Goal: Complete application form

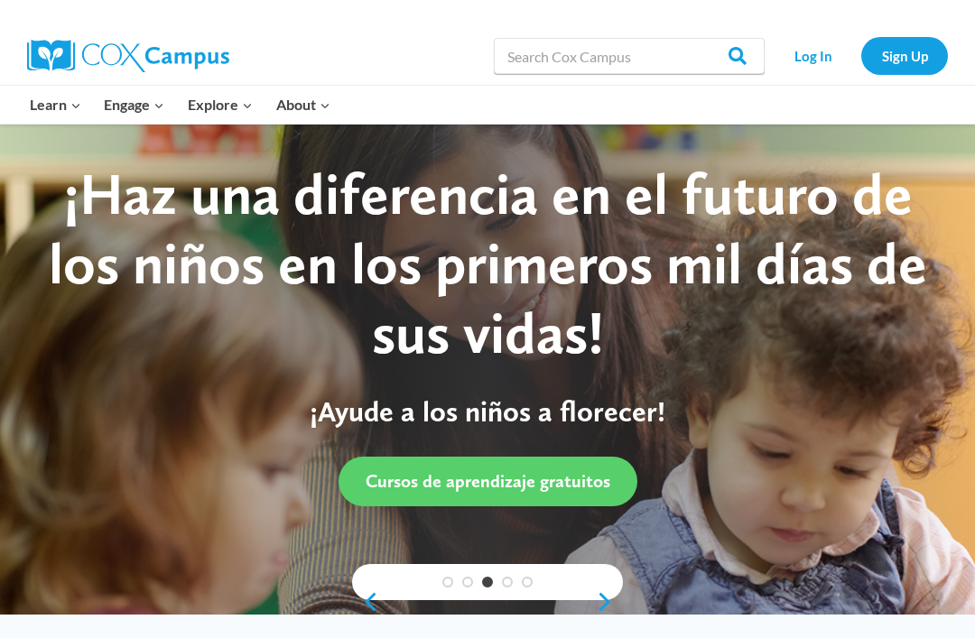
click at [904, 59] on link "Sign Up" at bounding box center [904, 55] width 87 height 37
click at [811, 55] on link "Log In" at bounding box center [813, 55] width 79 height 37
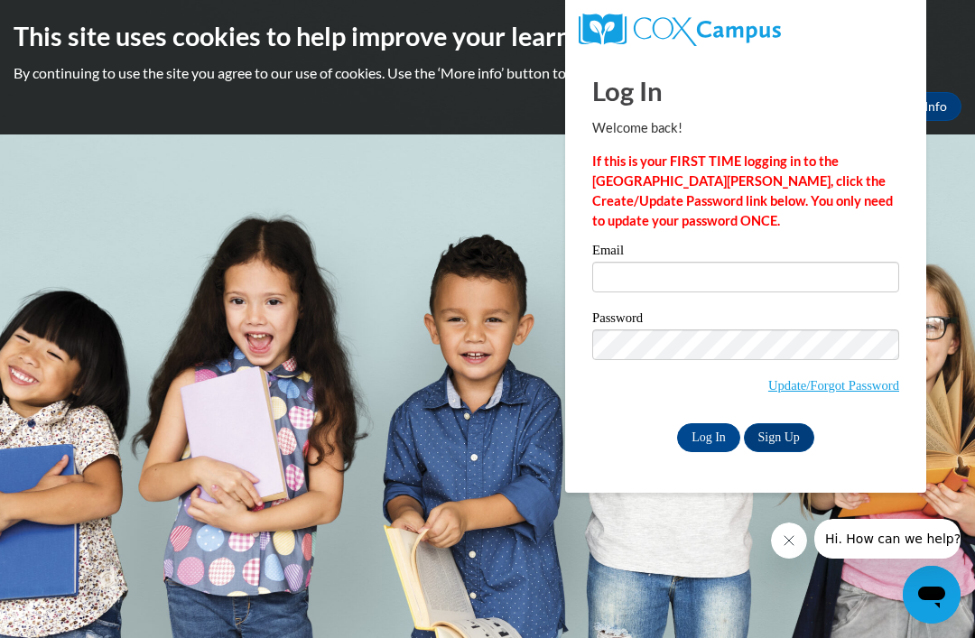
click at [787, 434] on link "Sign Up" at bounding box center [779, 438] width 70 height 29
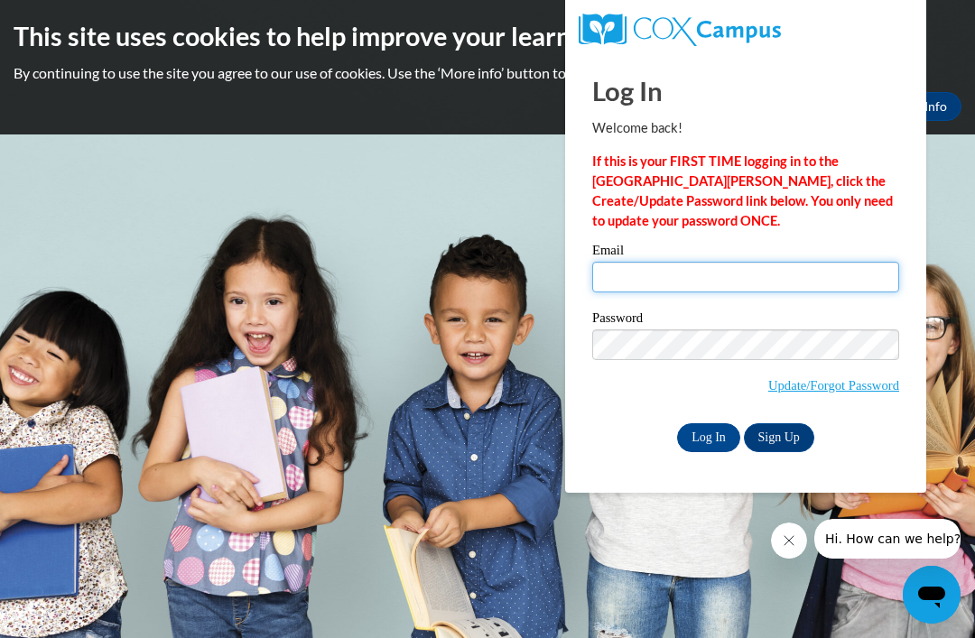
click at [650, 276] on input "Email" at bounding box center [745, 277] width 307 height 31
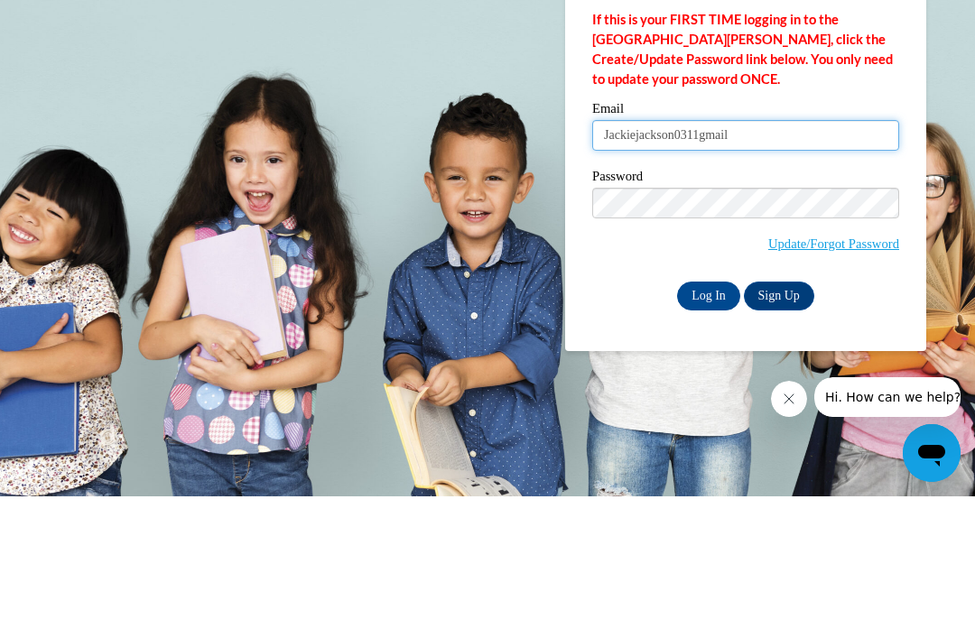
type input "Jackiejackson0311gmail"
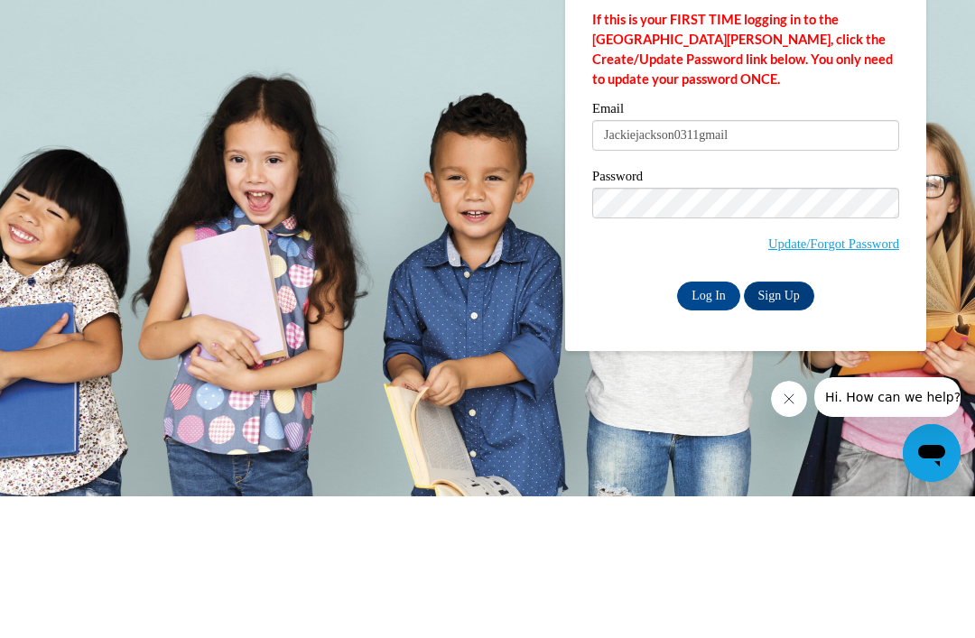
click at [846, 378] on link "Update/Forgot Password" at bounding box center [833, 385] width 131 height 14
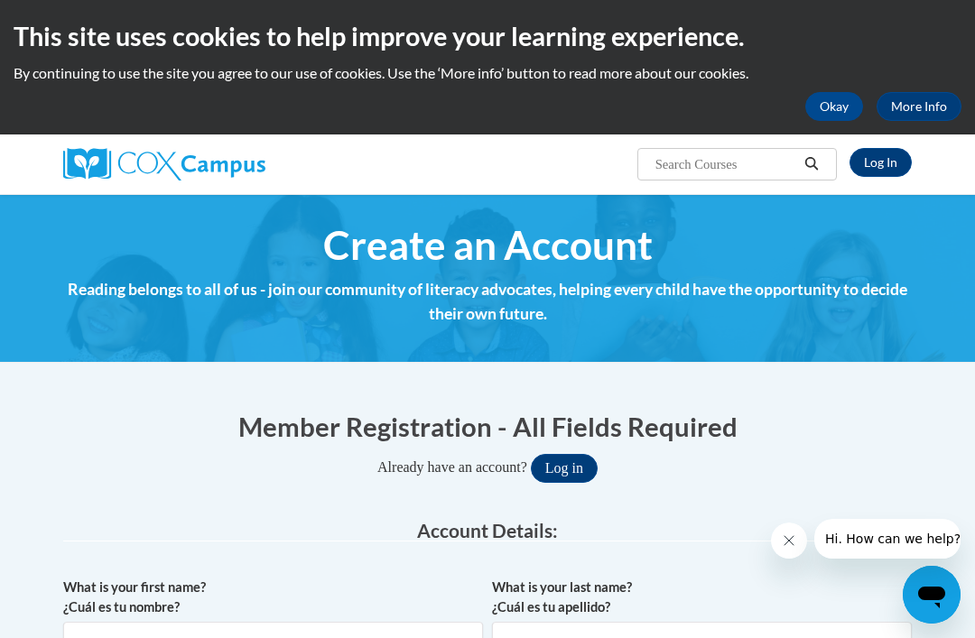
click at [791, 540] on icon "Close message from company" at bounding box center [789, 541] width 14 height 14
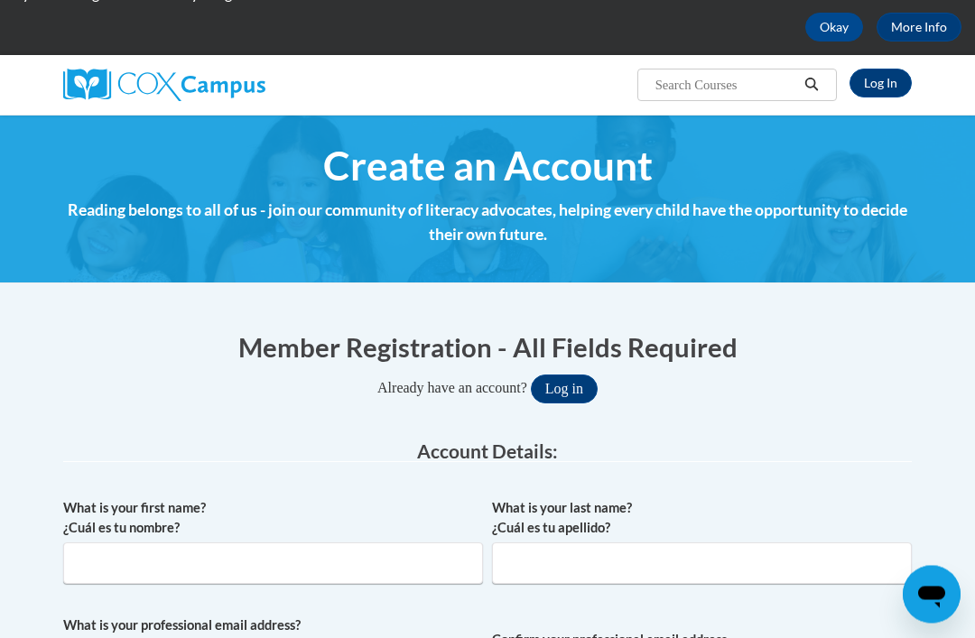
scroll to position [79, 0]
click at [261, 553] on input "What is your first name? ¿Cuál es tu nombre?" at bounding box center [273, 564] width 420 height 42
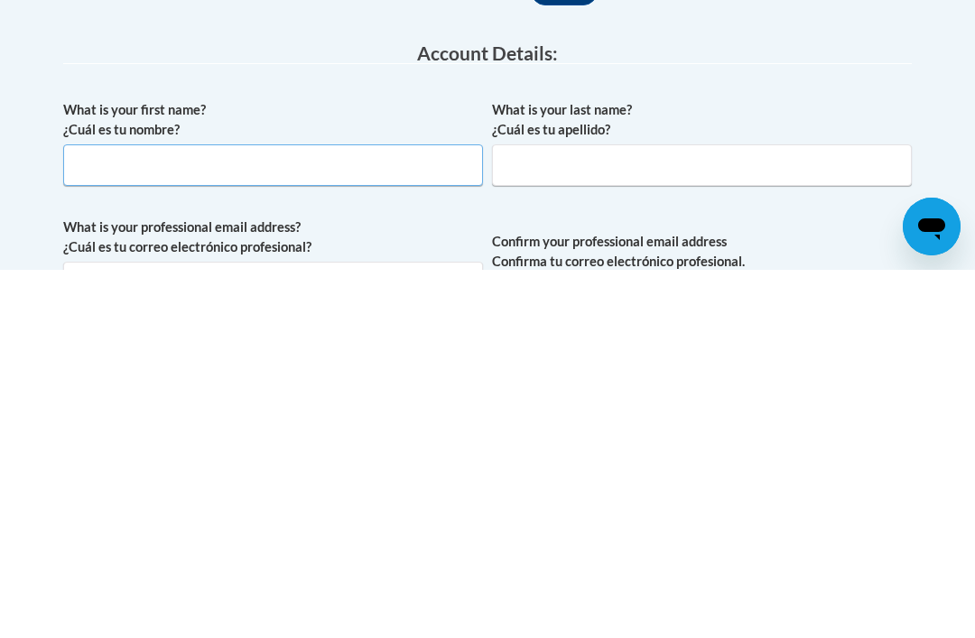
scroll to position [478, 0]
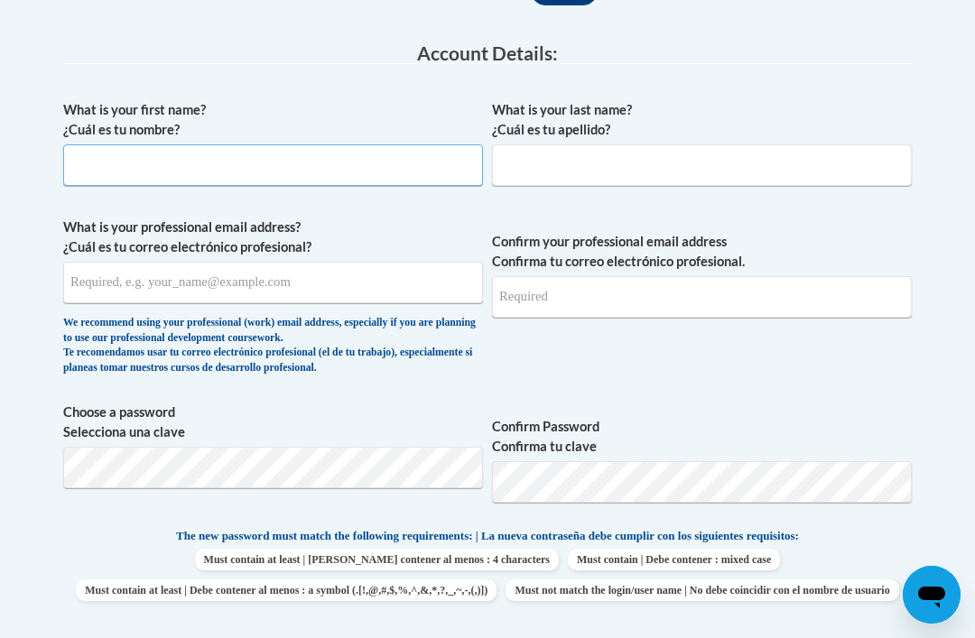
click at [225, 170] on input "What is your first name? ¿Cuál es tu nombre?" at bounding box center [273, 165] width 420 height 42
type input "Jackie"
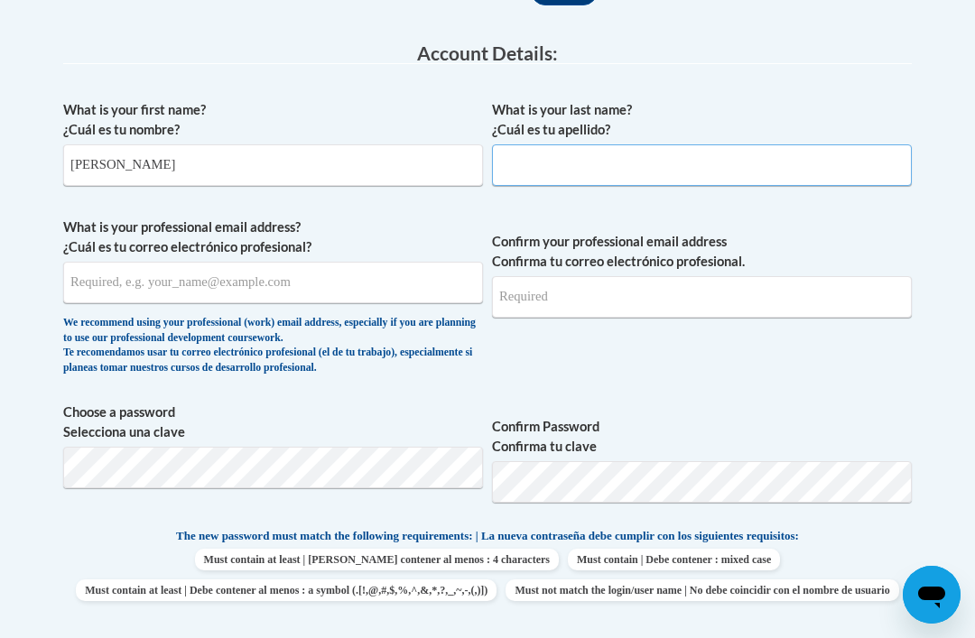
click at [556, 153] on input "What is your last name? ¿Cuál es tu apellido?" at bounding box center [702, 165] width 420 height 42
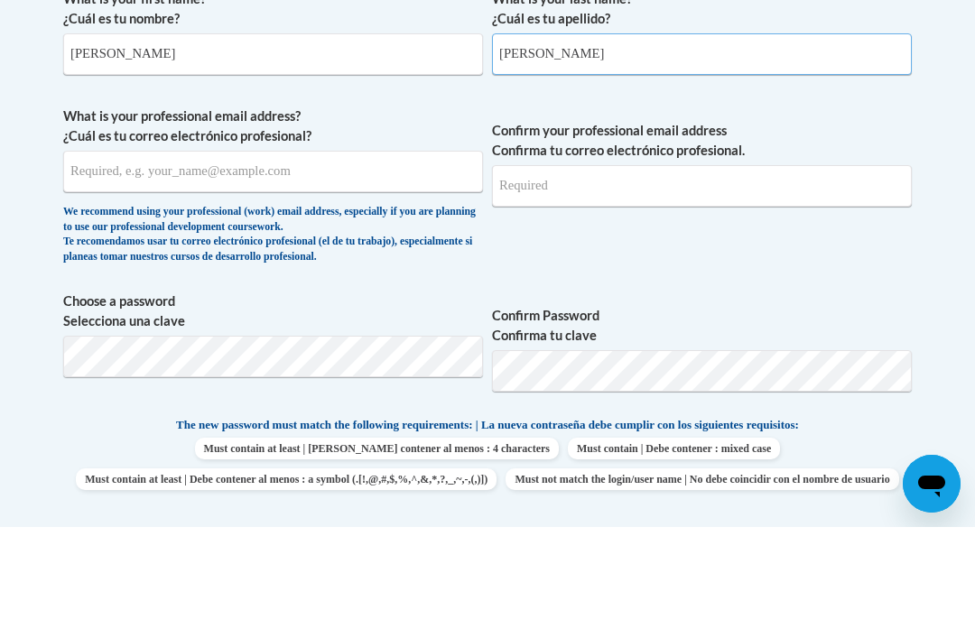
type input "Jackson"
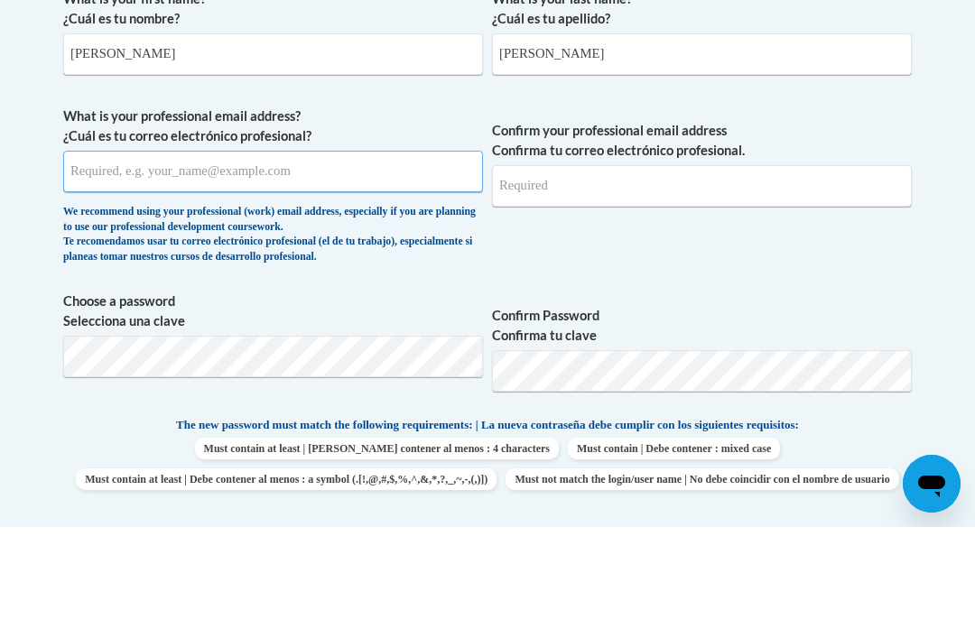
click at [114, 262] on input "What is your professional email address? ¿Cuál es tu correo electrónico profesi…" at bounding box center [273, 283] width 420 height 42
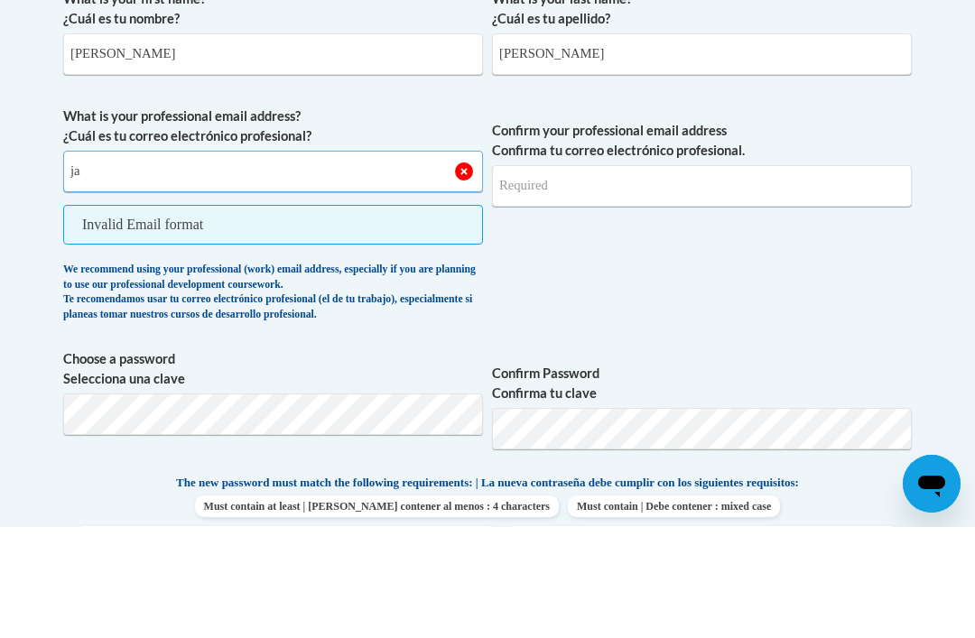
type input "j"
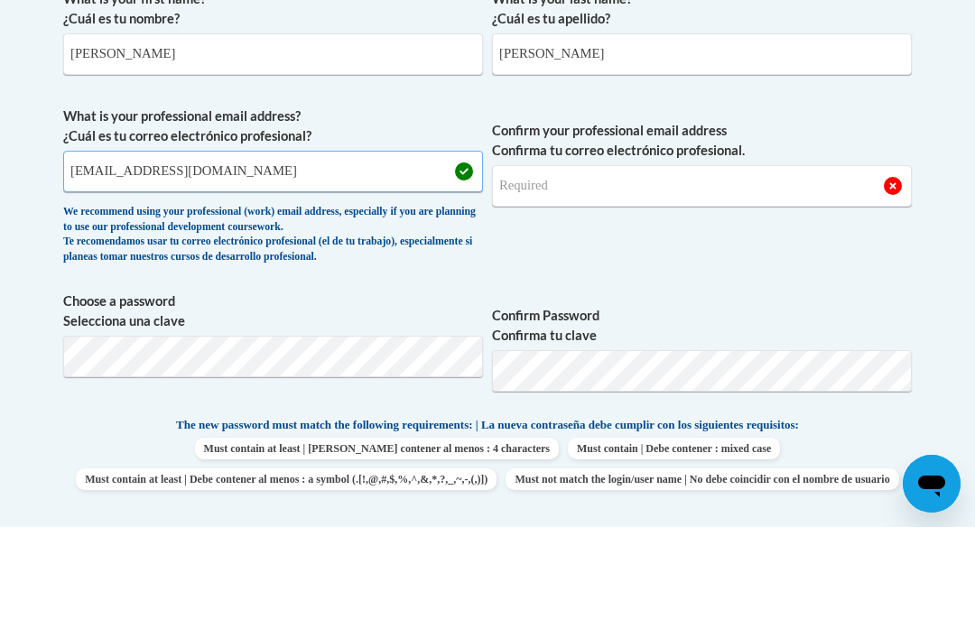
type input "Jackiejackson0311@gmail.com"
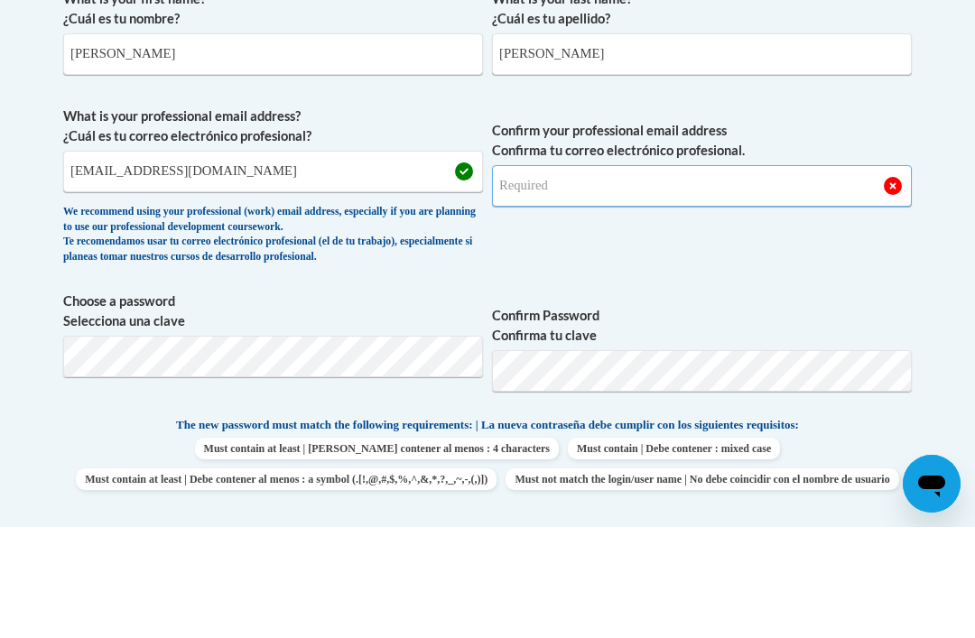
click at [842, 276] on input "Confirm your professional email address Confirma tu correo electrónico profesio…" at bounding box center [702, 297] width 420 height 42
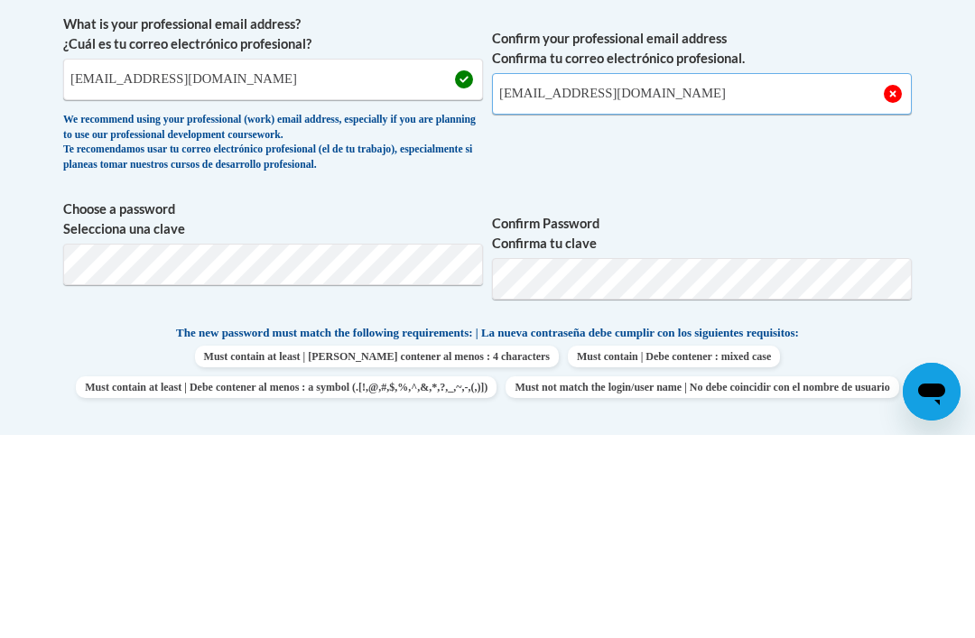
click at [714, 276] on input "Jackiejackson0311@gmail.com" at bounding box center [702, 297] width 420 height 42
click at [759, 276] on input "Jackiejackson0311@gmail.com" at bounding box center [702, 297] width 420 height 42
type input "Jackiejackson0311@gmail.com"
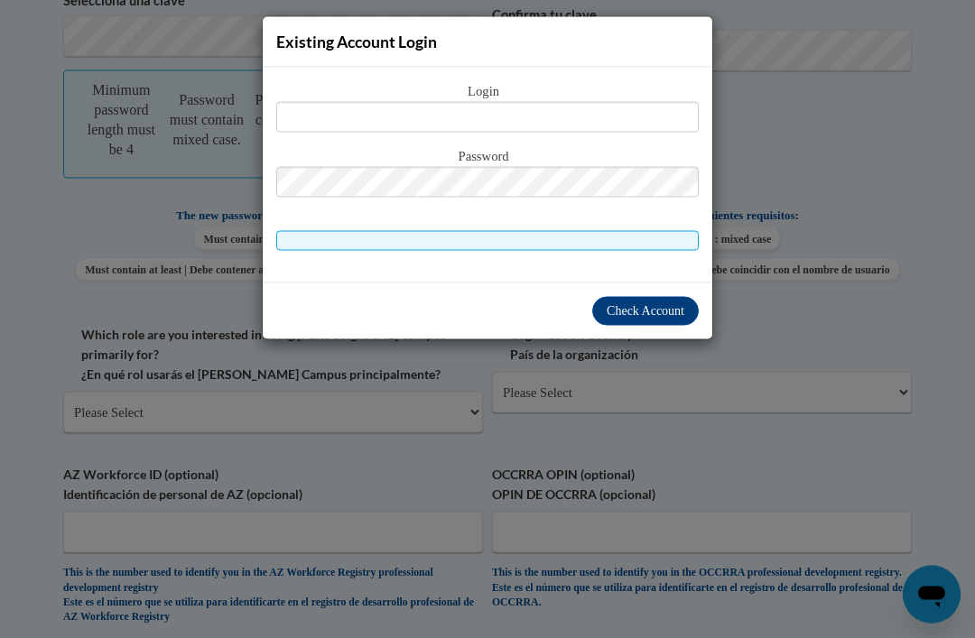
scroll to position [912, 0]
click at [647, 312] on span "Check Account" at bounding box center [646, 311] width 78 height 14
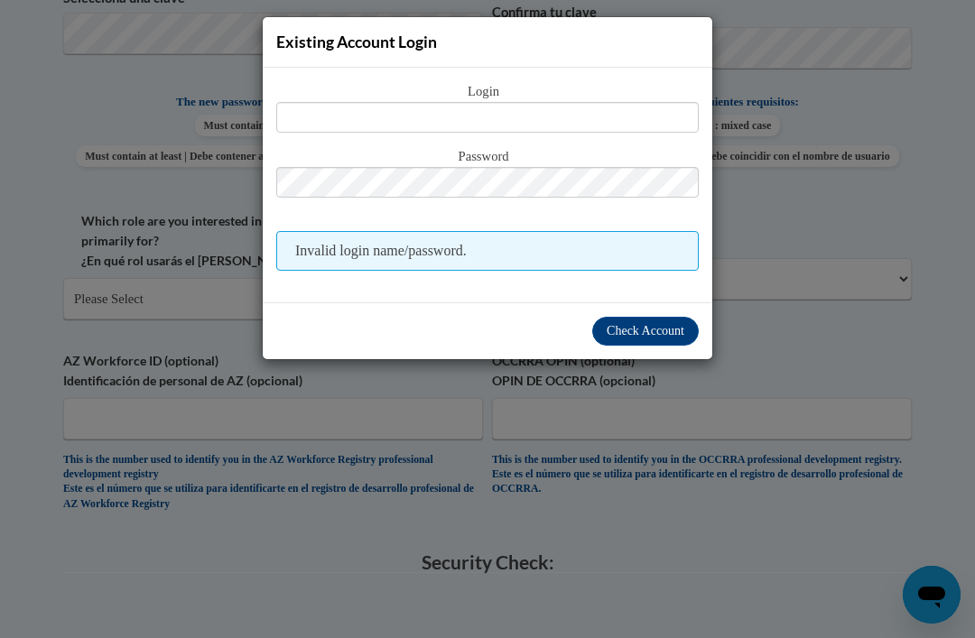
click at [677, 49] on div "Existing Account Login" at bounding box center [488, 42] width 450 height 51
click at [381, 34] on span "Existing Account Login" at bounding box center [356, 42] width 161 height 19
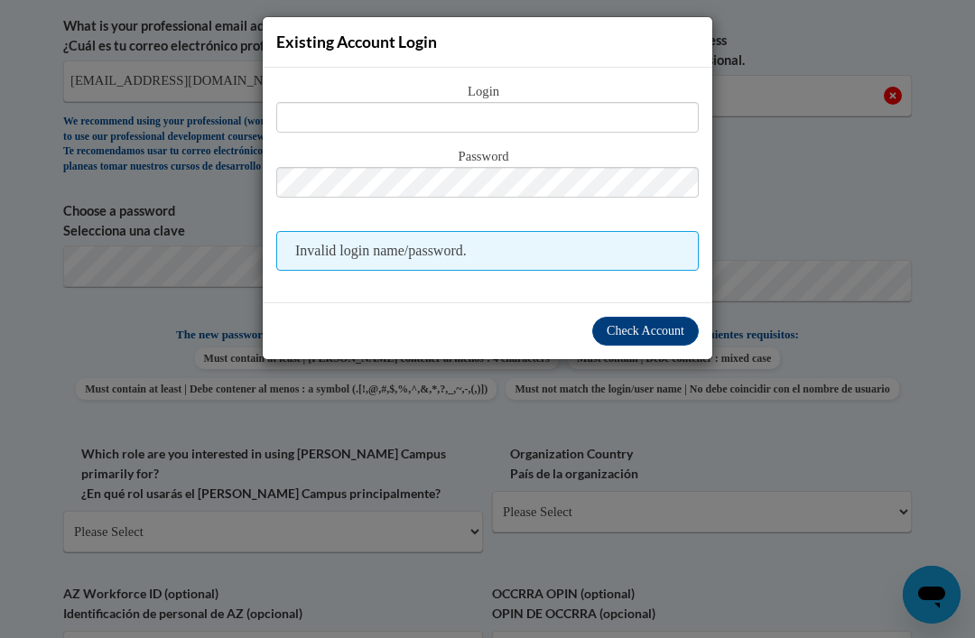
scroll to position [677, 0]
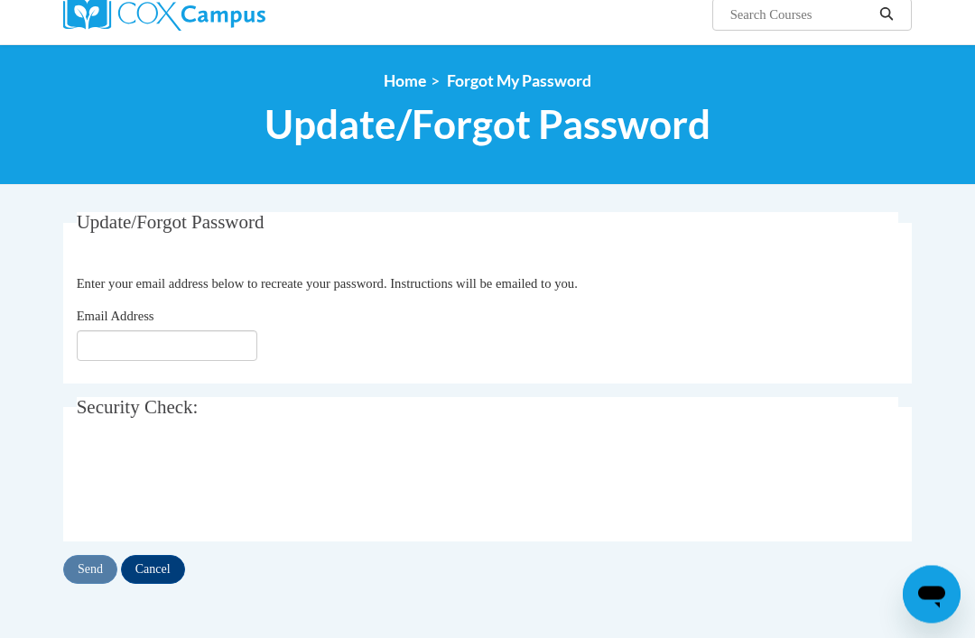
scroll to position [150, 0]
click at [217, 344] on input "Email Address" at bounding box center [167, 346] width 181 height 31
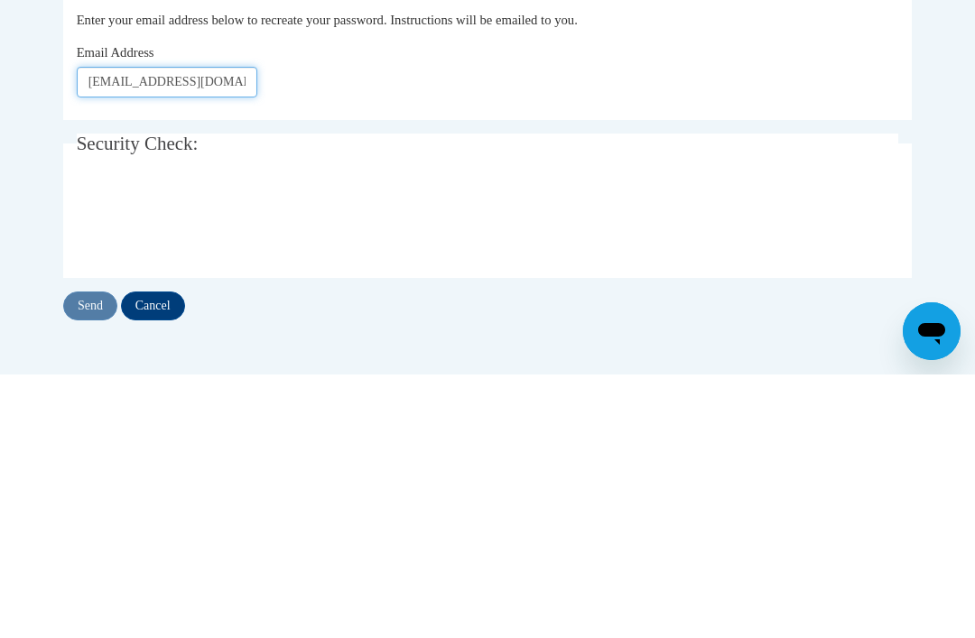
type input "[EMAIL_ADDRESS][DOMAIN_NAME]"
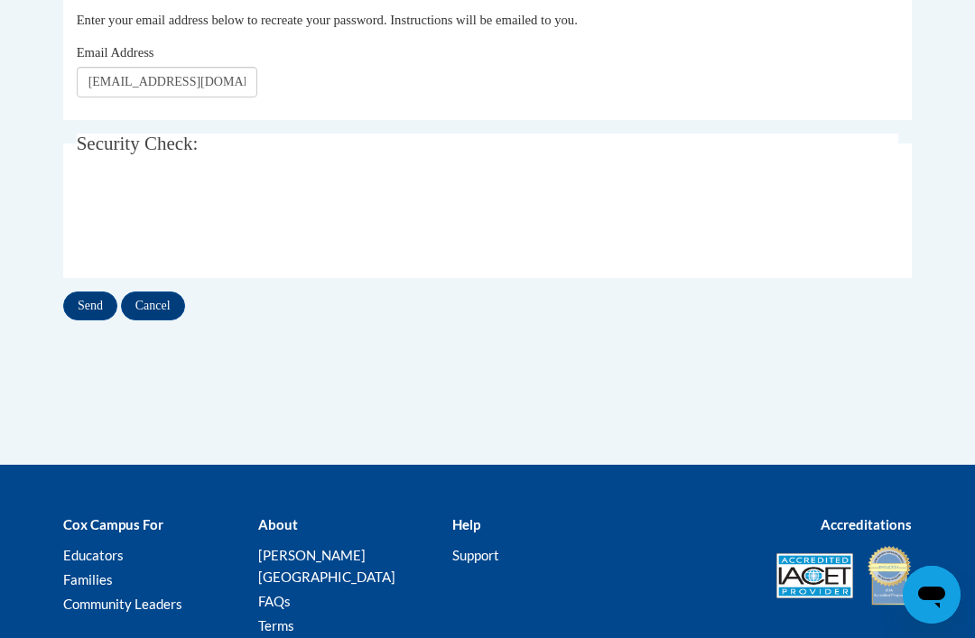
click at [75, 294] on input "Send" at bounding box center [90, 306] width 54 height 29
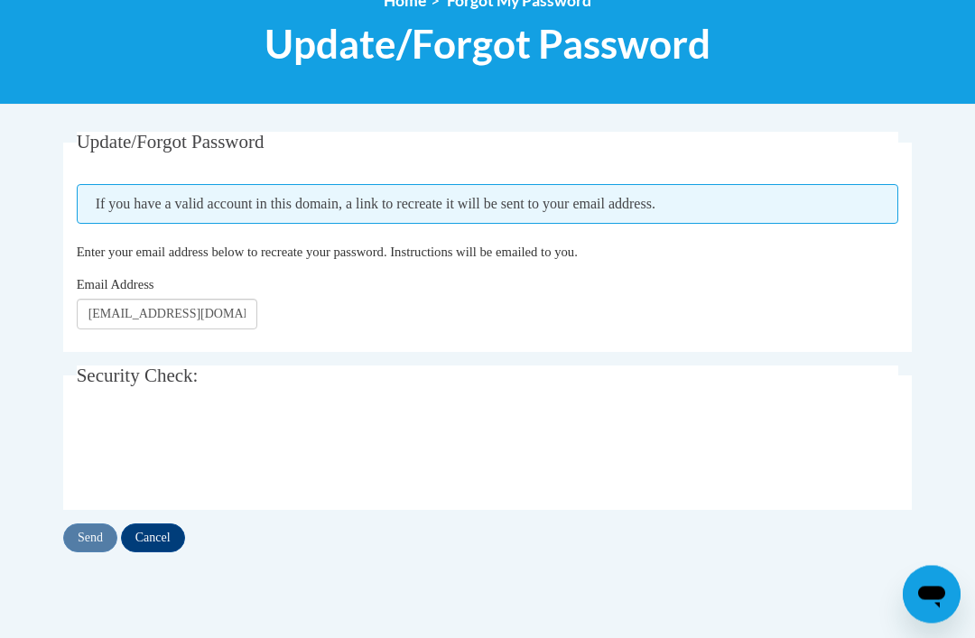
scroll to position [230, 0]
click at [85, 528] on input "Send" at bounding box center [90, 538] width 54 height 29
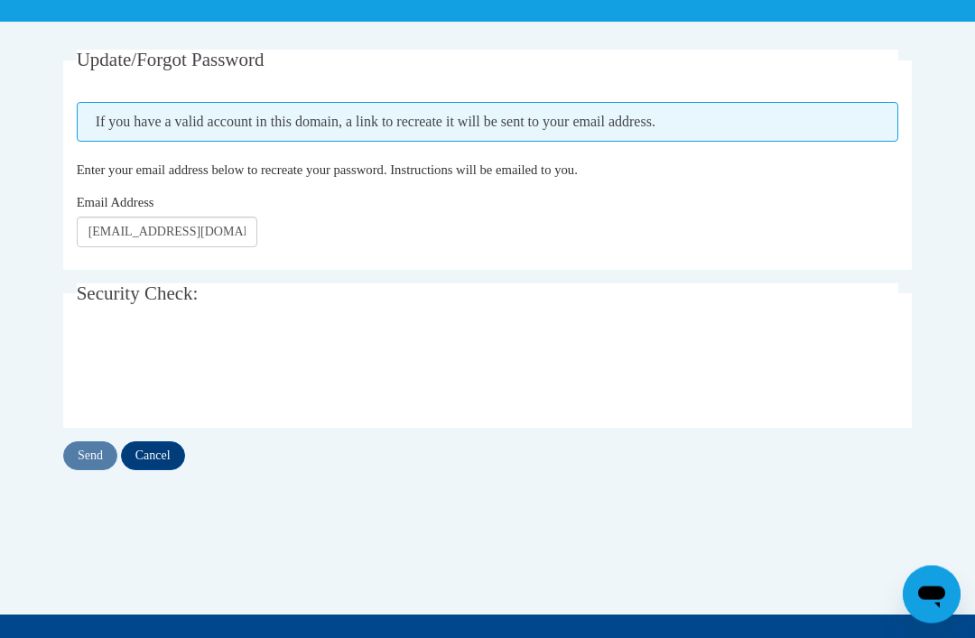
scroll to position [313, 0]
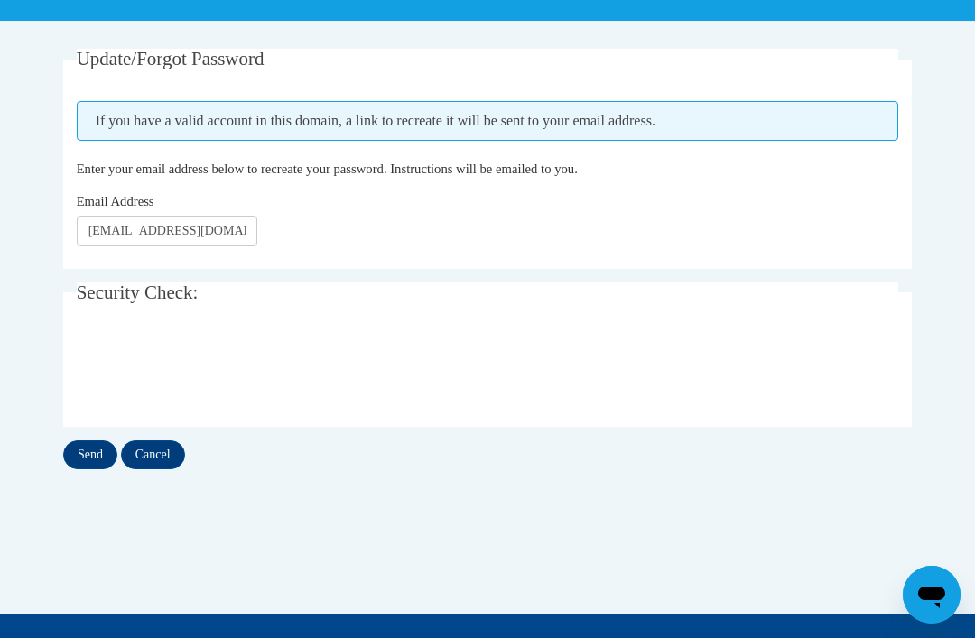
click at [82, 435] on div "Update/Forgot Password Please enter your email address If you have a valid acco…" at bounding box center [487, 259] width 849 height 421
click at [86, 442] on input "Send" at bounding box center [90, 455] width 54 height 29
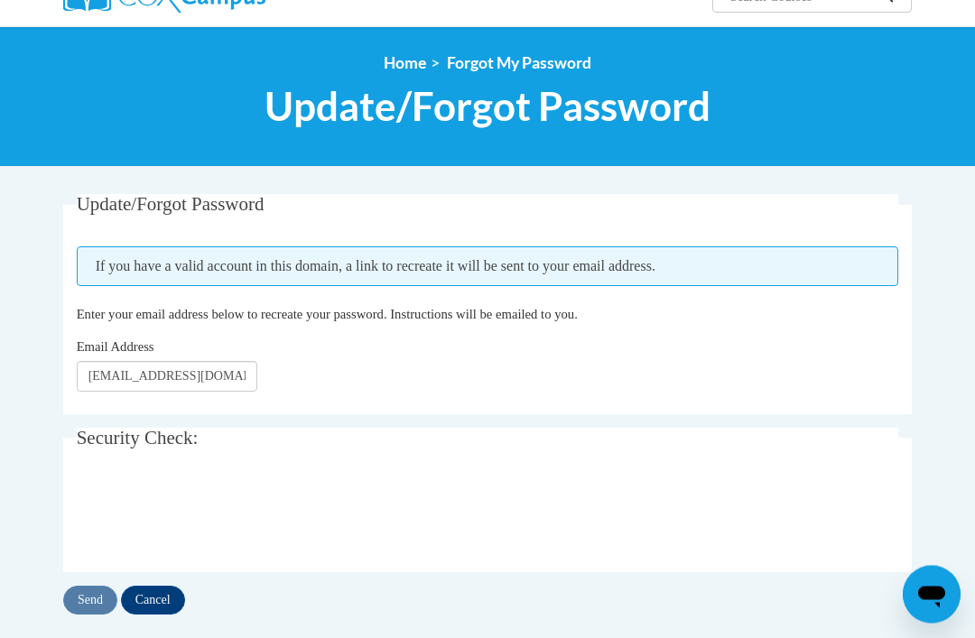
scroll to position [168, 0]
click at [88, 603] on input "Send" at bounding box center [90, 600] width 54 height 29
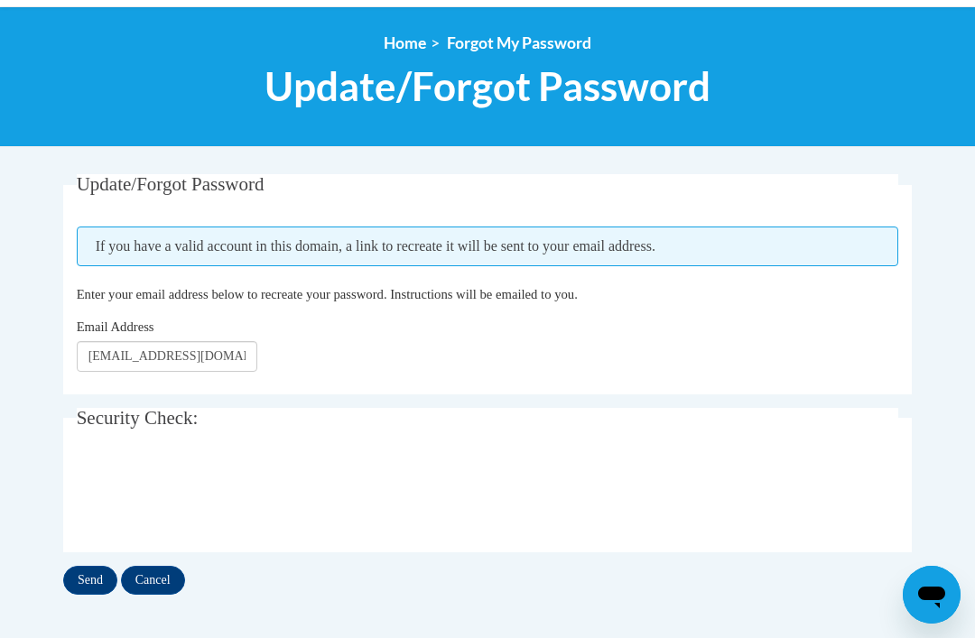
scroll to position [190, 0]
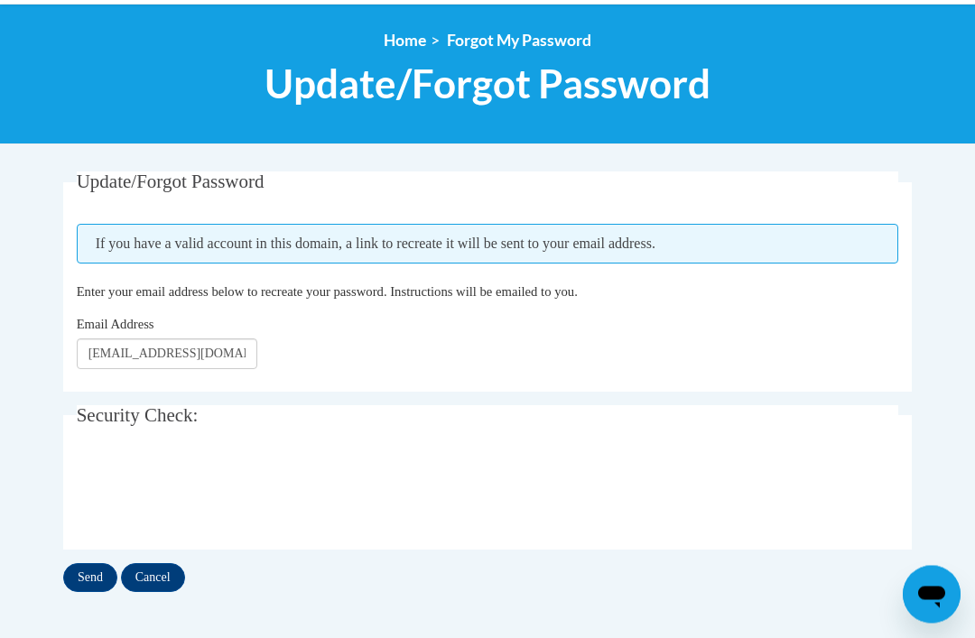
click at [89, 580] on input "Send" at bounding box center [90, 578] width 54 height 29
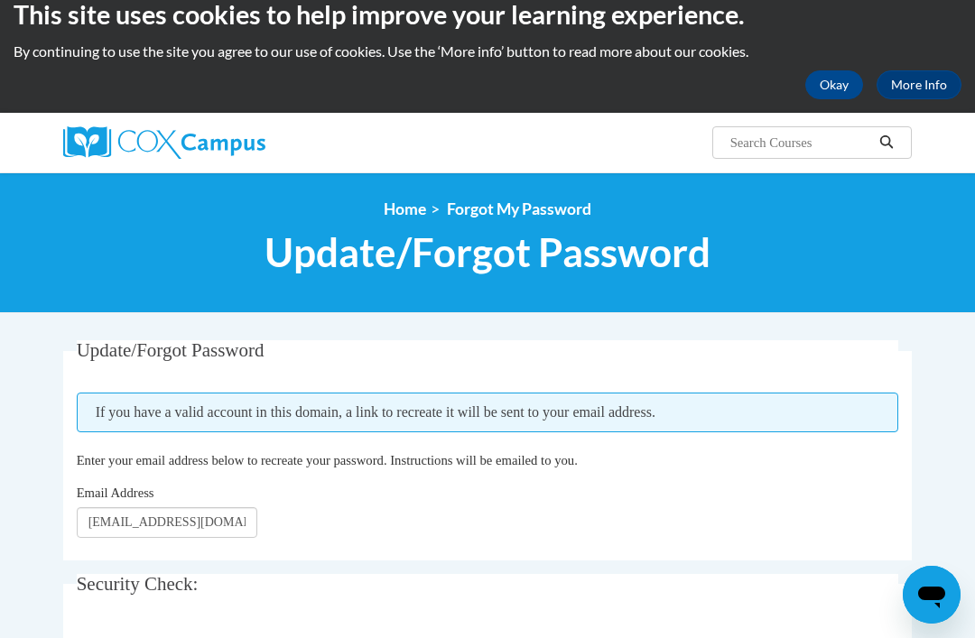
scroll to position [25, 0]
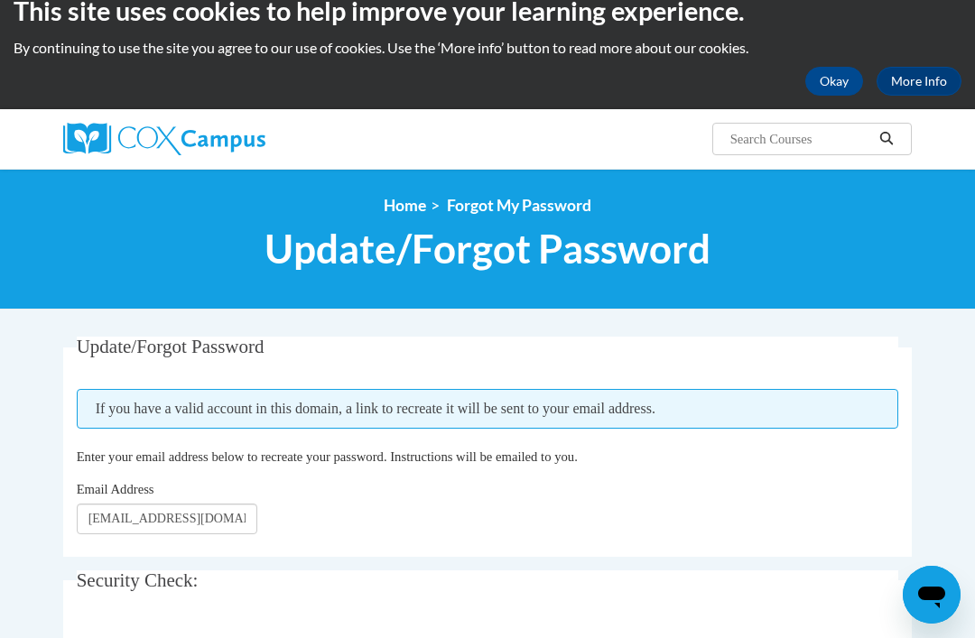
click at [826, 77] on button "Okay" at bounding box center [834, 81] width 58 height 29
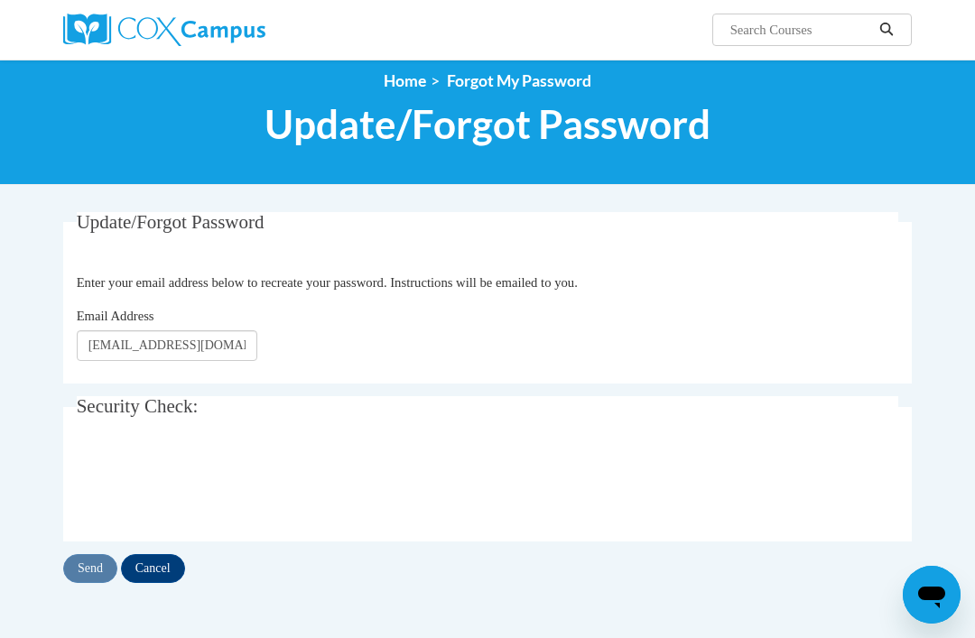
scroll to position [0, 0]
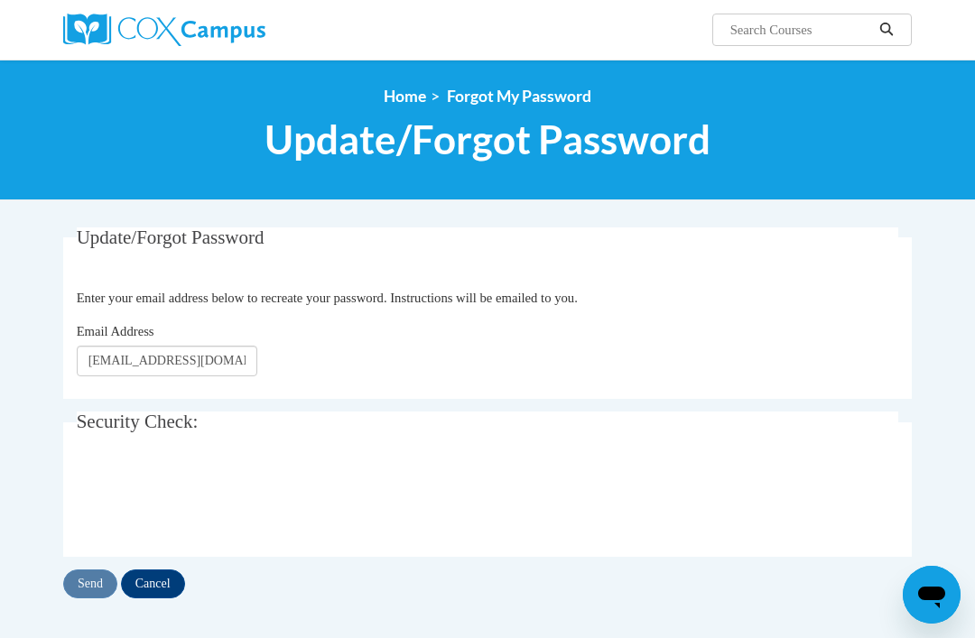
click at [409, 102] on link "Home" at bounding box center [405, 96] width 42 height 19
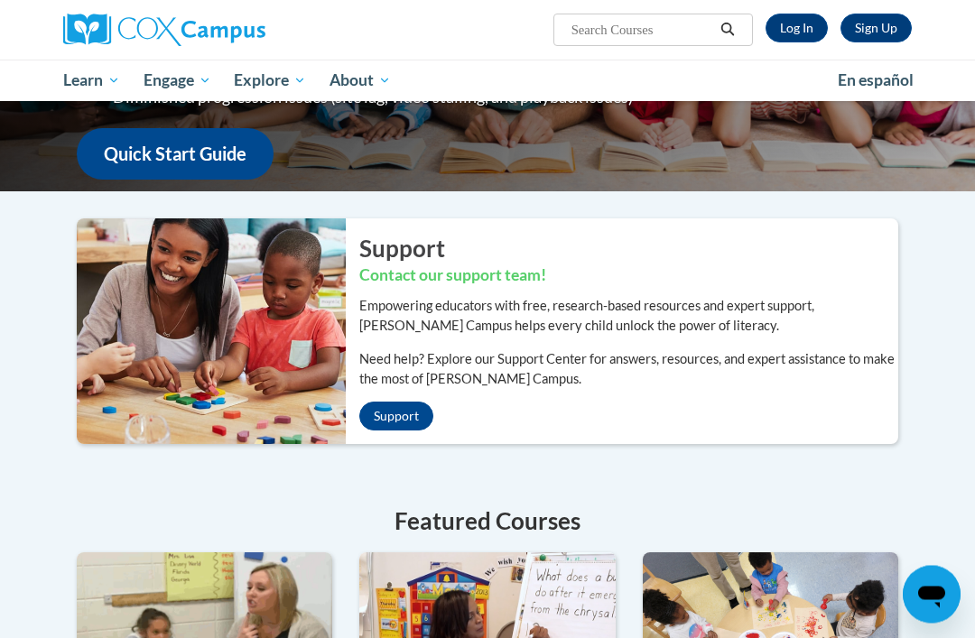
scroll to position [271, 0]
click at [880, 33] on link "Sign Up" at bounding box center [876, 28] width 71 height 29
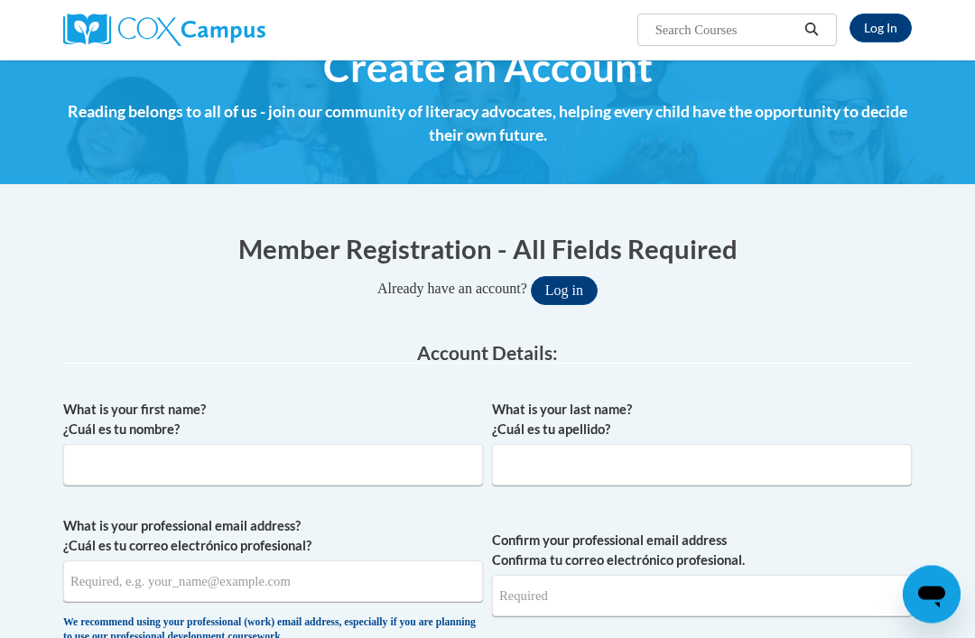
scroll to position [44, 0]
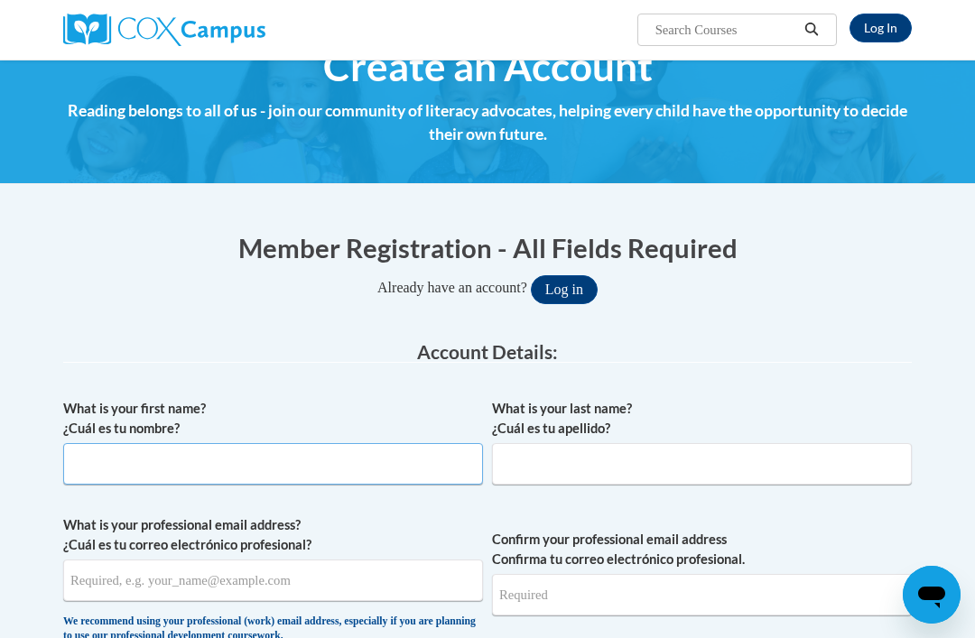
click at [160, 453] on input "What is your first name? ¿Cuál es tu nombre?" at bounding box center [273, 464] width 420 height 42
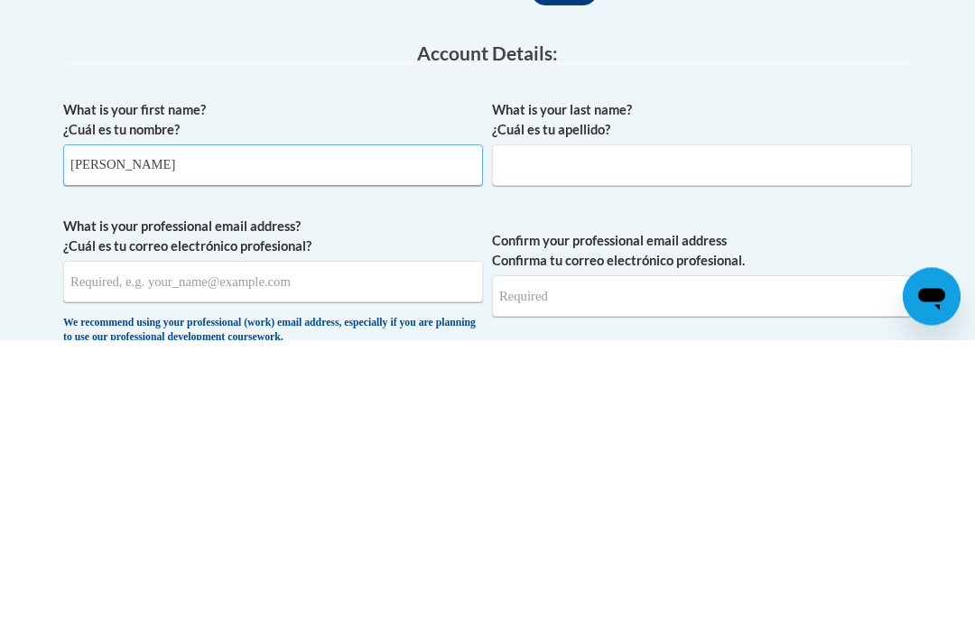
type input "[PERSON_NAME]"
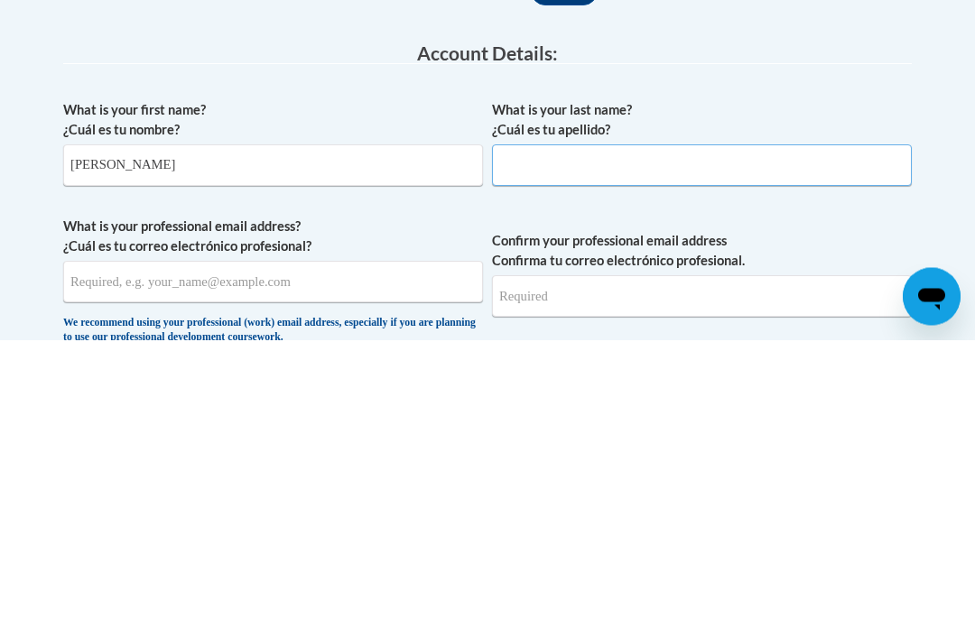
click at [550, 443] on input "What is your last name? ¿Cuál es tu apellido?" at bounding box center [702, 464] width 420 height 42
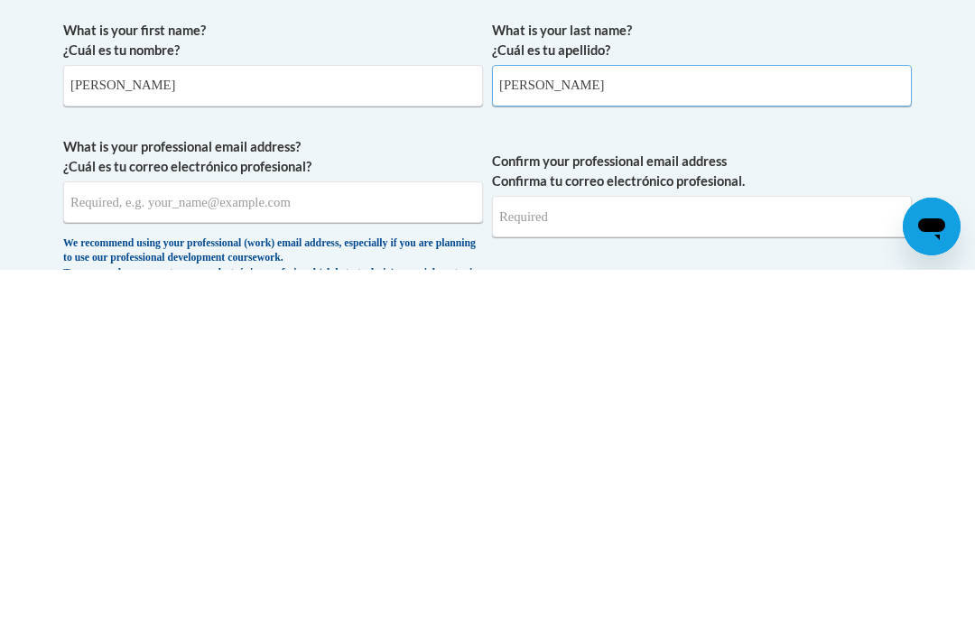
scroll to position [55, 0]
type input "[PERSON_NAME]"
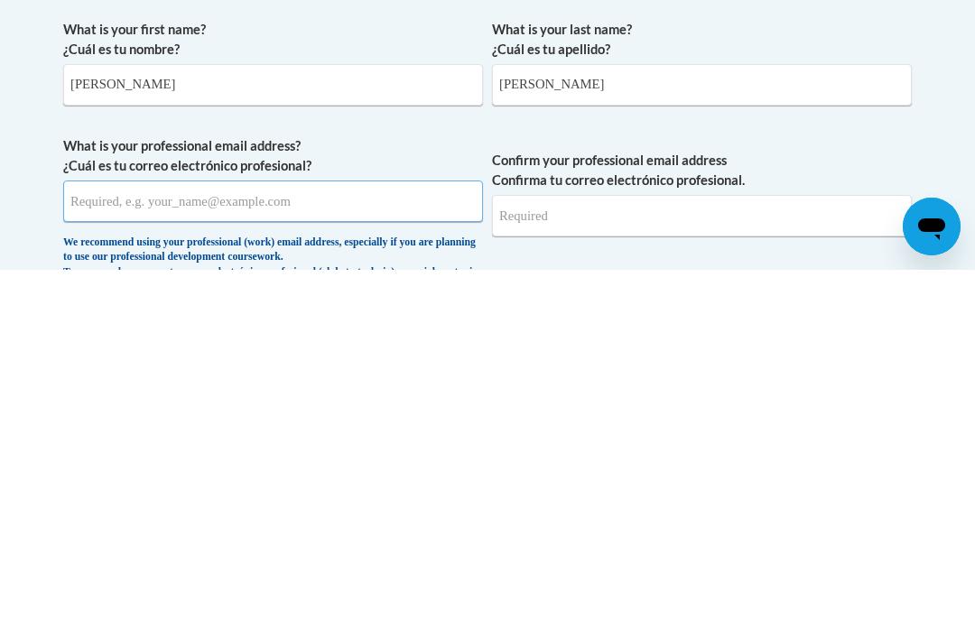
click at [265, 549] on input "What is your professional email address? ¿Cuál es tu correo electrónico profesi…" at bounding box center [273, 570] width 420 height 42
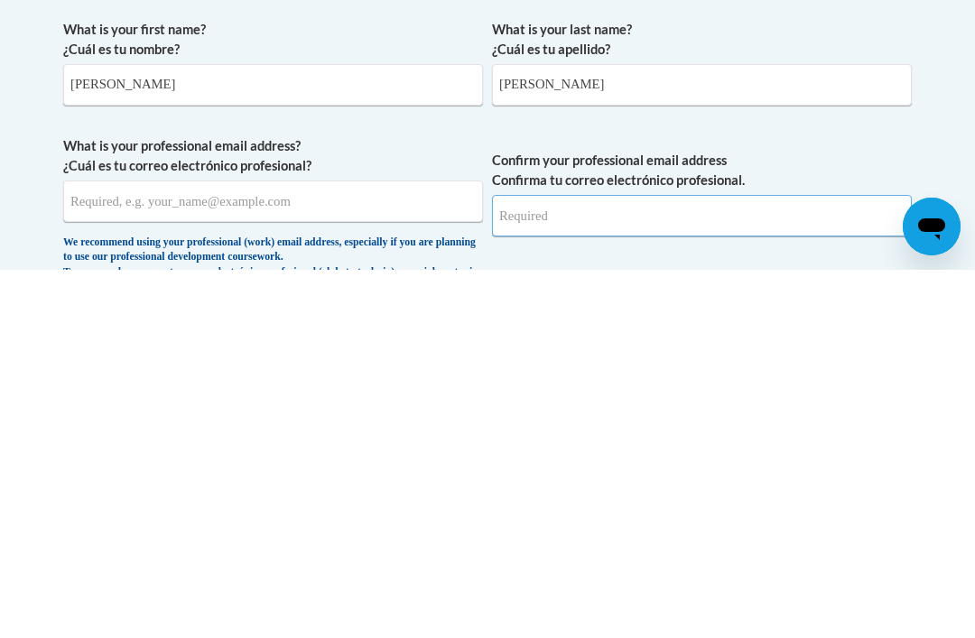
click at [777, 563] on input "Confirm your professional email address Confirma tu correo electrónico profesio…" at bounding box center [702, 584] width 420 height 42
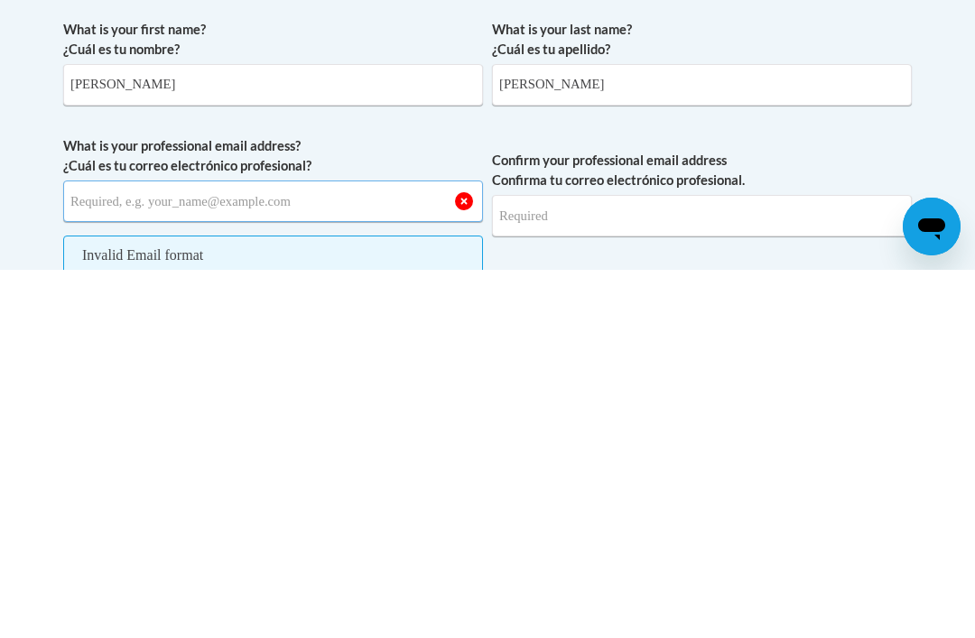
click at [470, 549] on input "What is your professional email address? ¿Cuál es tu correo electrónico profesi…" at bounding box center [273, 570] width 420 height 42
click at [463, 549] on input "What is your professional email address? ¿Cuál es tu correo electrónico profesi…" at bounding box center [273, 570] width 420 height 42
click at [278, 549] on input "What is your professional email address? ¿Cuál es tu correo electrónico profesi…" at bounding box center [273, 570] width 420 height 42
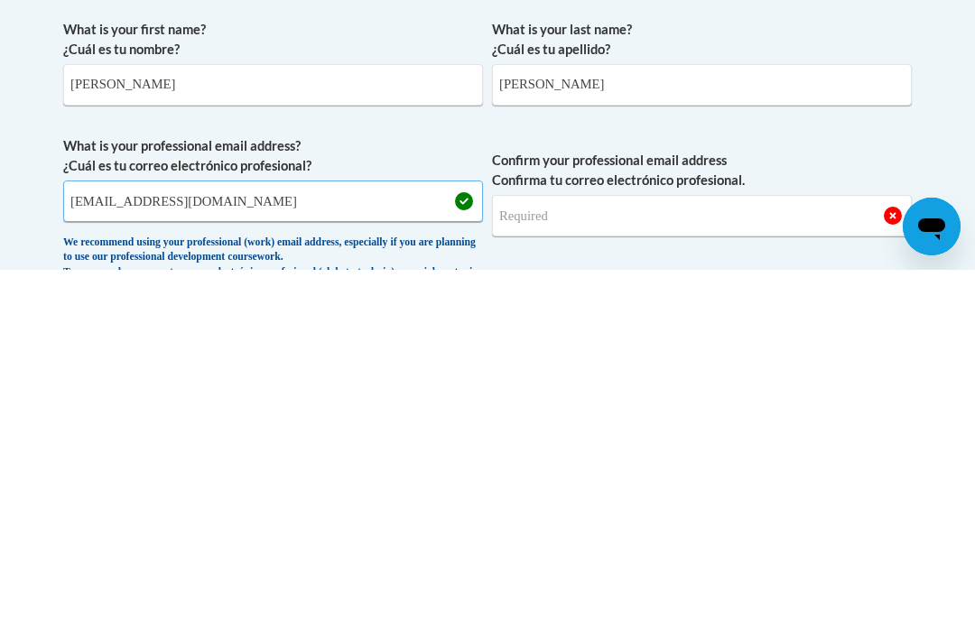
type input "[EMAIL_ADDRESS][DOMAIN_NAME]"
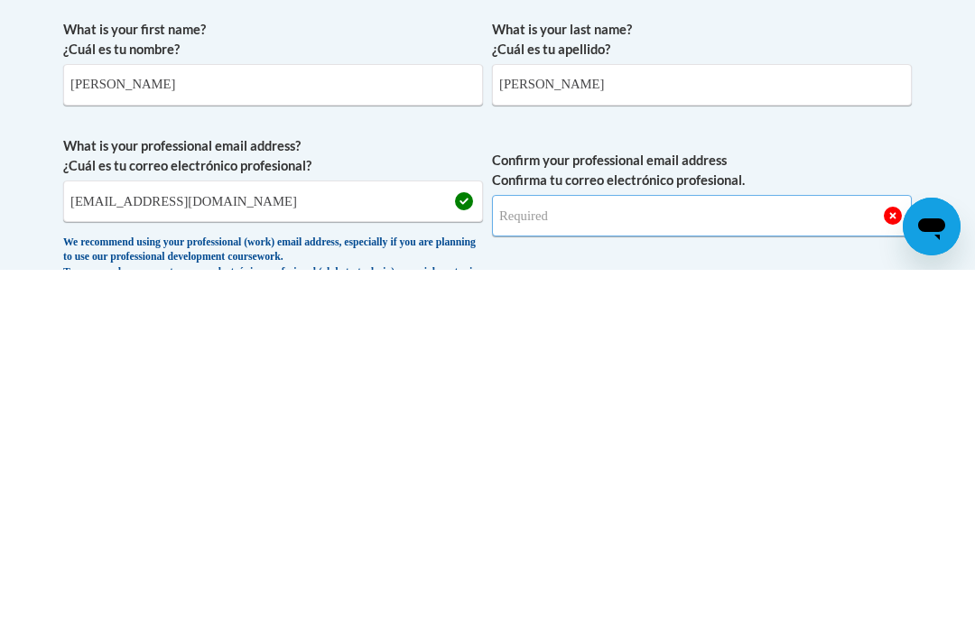
click at [560, 563] on input "Confirm your professional email address Confirma tu correo electrónico profesio…" at bounding box center [702, 584] width 420 height 42
type input "[EMAIL_ADDRESS][DOMAIN_NAME]"
click at [563, 265] on button "Log in" at bounding box center [564, 279] width 67 height 29
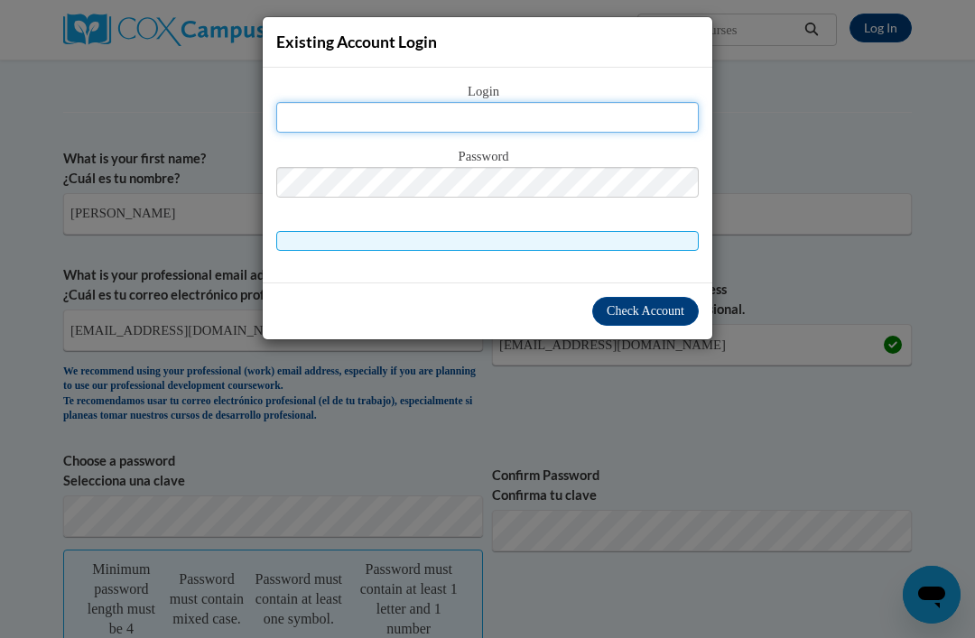
scroll to position [283, 0]
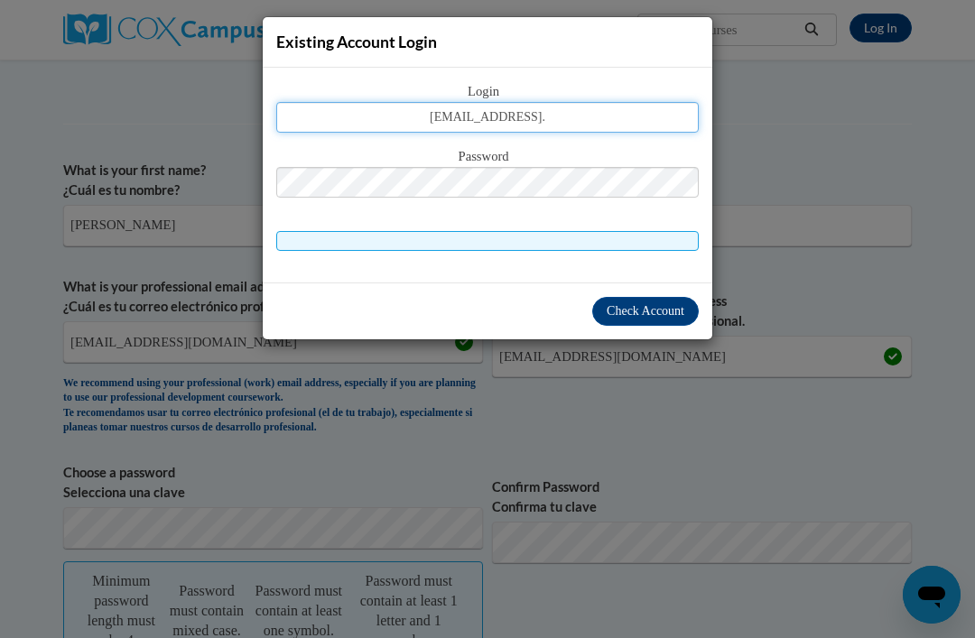
click at [563, 50] on button "Log in" at bounding box center [564, 51] width 67 height 29
click at [573, 117] on input "[EMAIL_ADDRESS]." at bounding box center [487, 117] width 423 height 31
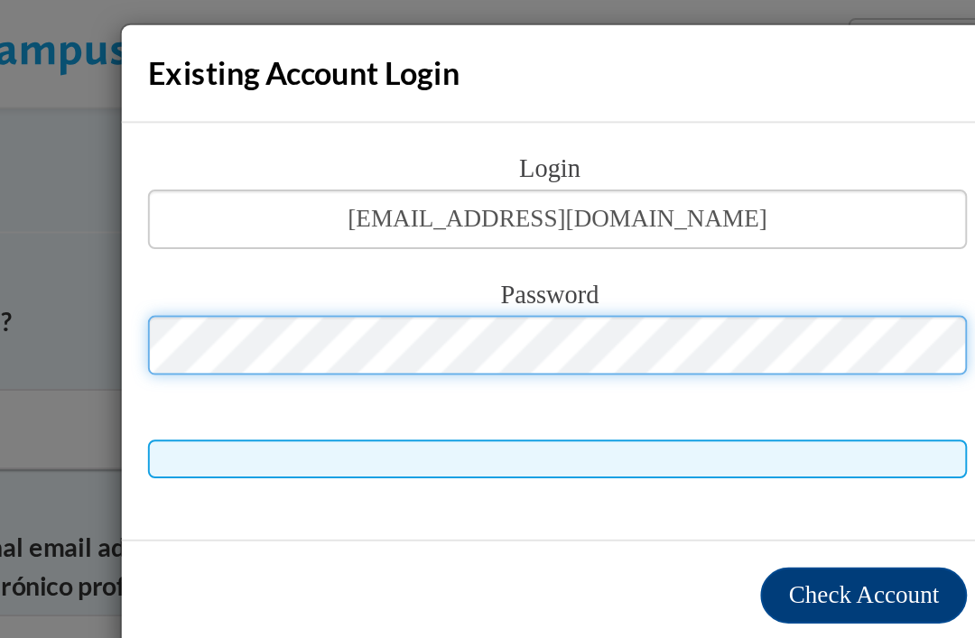
scroll to position [269, 0]
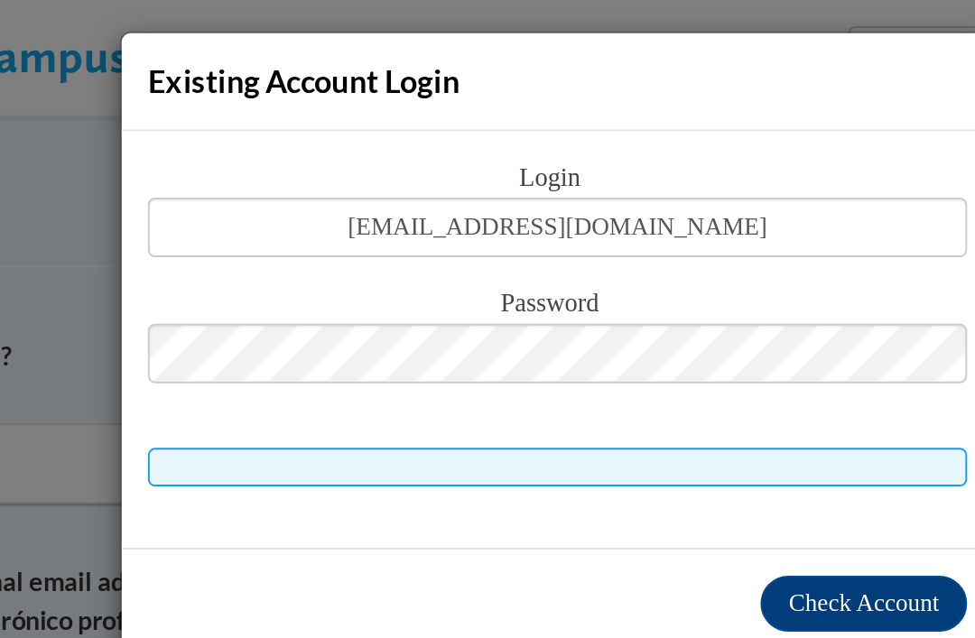
click at [309, 44] on div "Existing Account Login" at bounding box center [488, 42] width 450 height 51
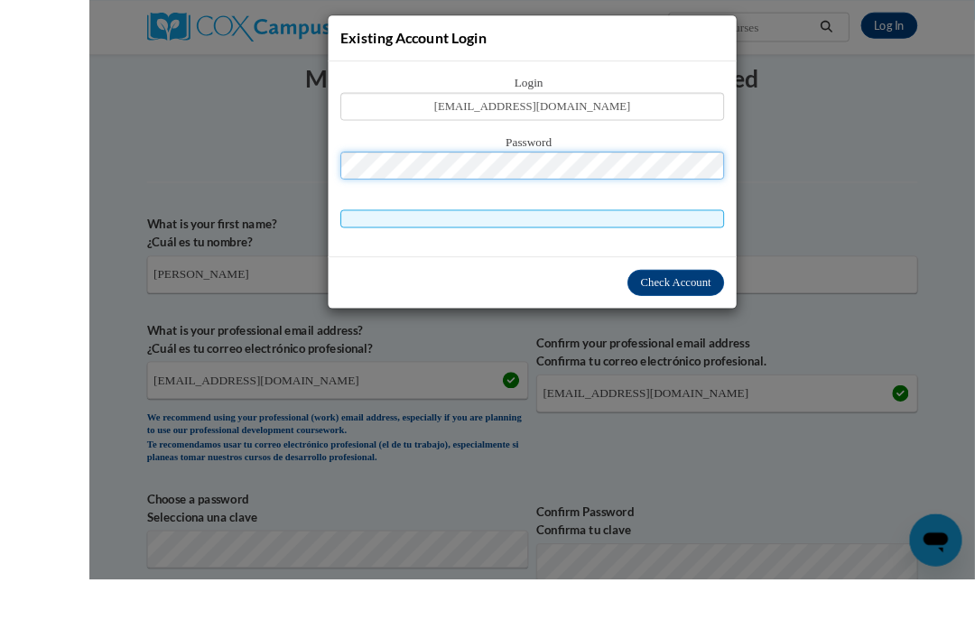
scroll to position [205, 0]
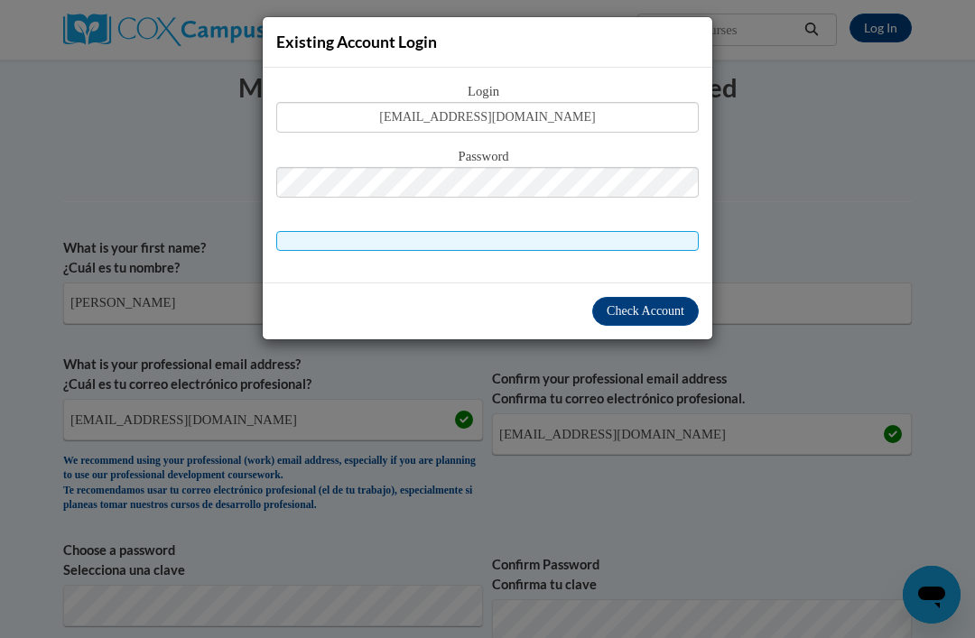
click at [338, 154] on span "Password" at bounding box center [487, 157] width 423 height 20
click at [346, 153] on span "Password" at bounding box center [487, 157] width 423 height 20
click at [359, 150] on span "Password" at bounding box center [487, 157] width 423 height 20
click at [639, 306] on span "Check Account" at bounding box center [646, 311] width 78 height 14
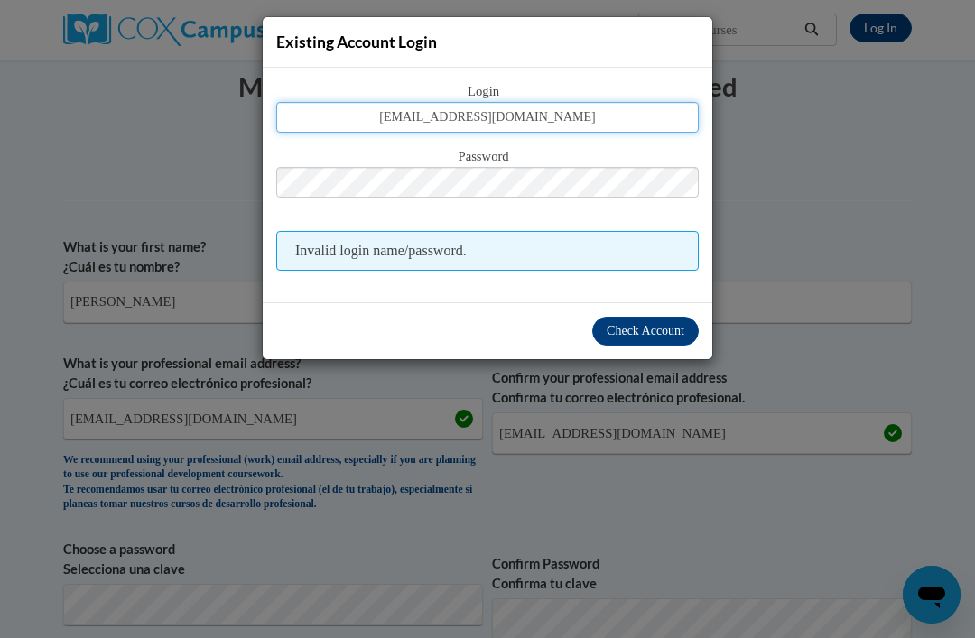
click at [607, 114] on input "[EMAIL_ADDRESS][DOMAIN_NAME]" at bounding box center [487, 117] width 423 height 31
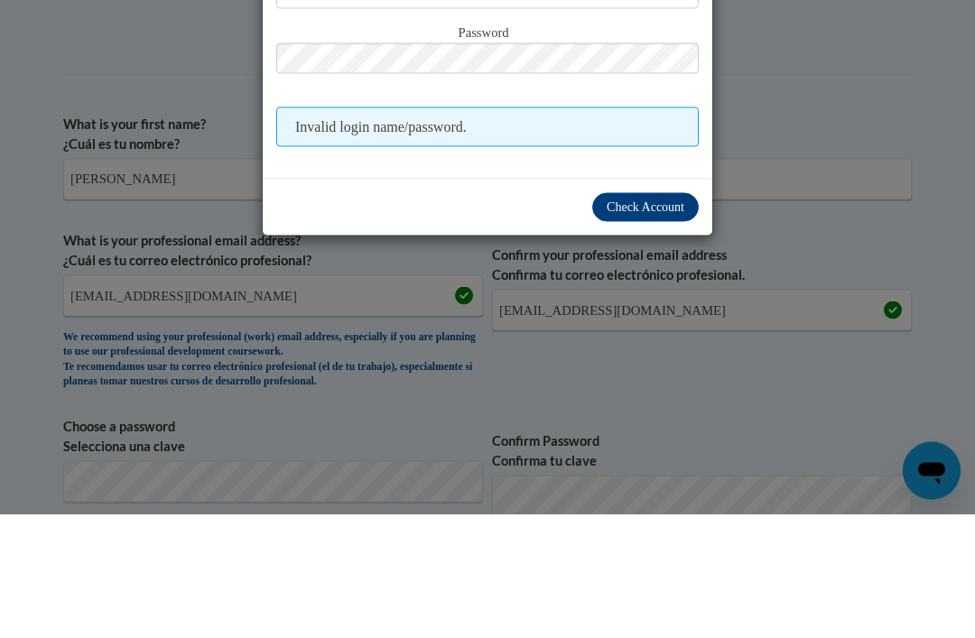
click at [649, 324] on span "Check Account" at bounding box center [646, 331] width 78 height 14
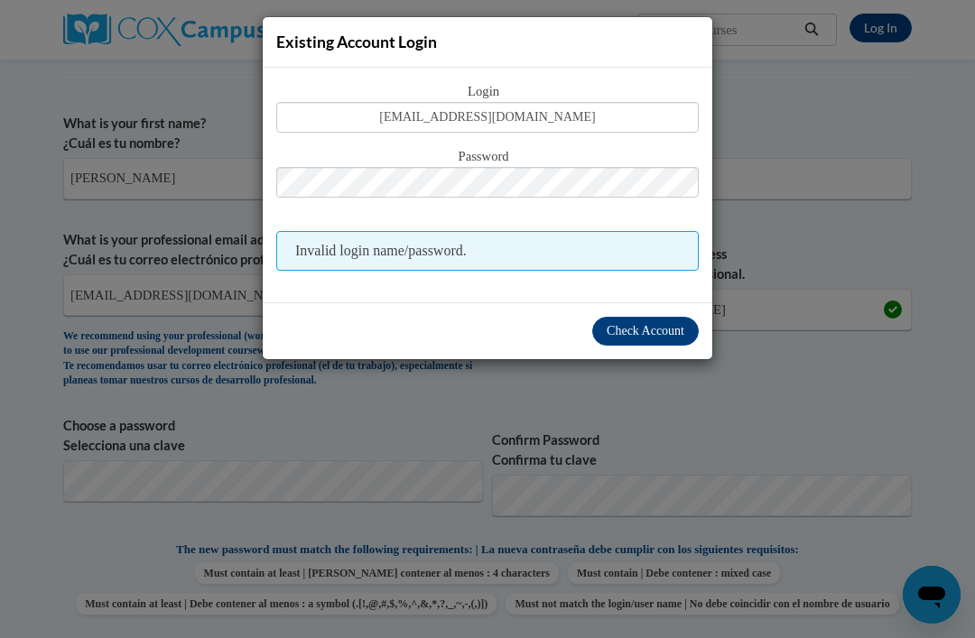
click at [647, 319] on button "Check Account" at bounding box center [645, 331] width 107 height 29
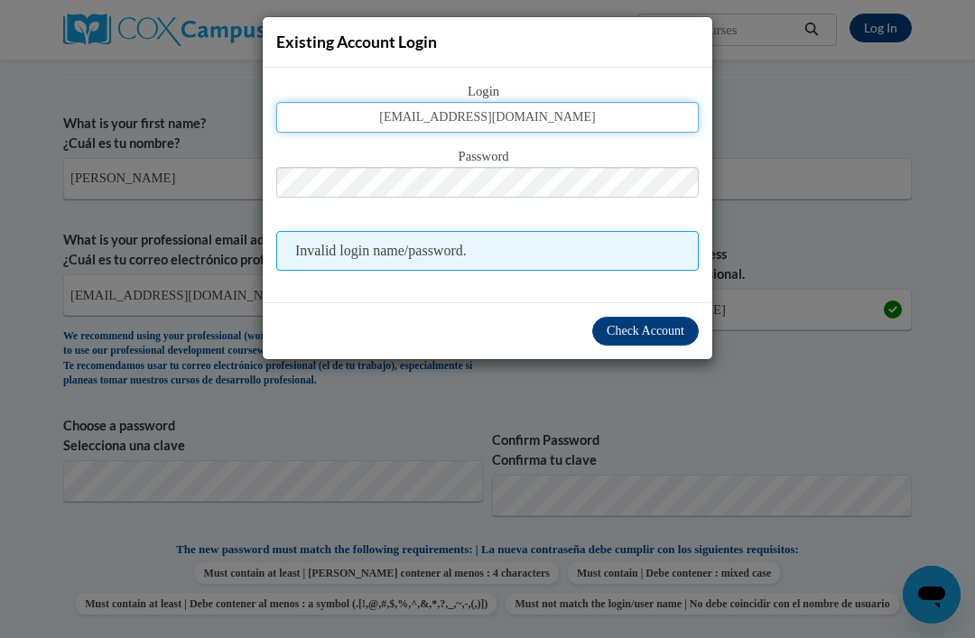
click at [574, 114] on input "[EMAIL_ADDRESS][DOMAIN_NAME]" at bounding box center [487, 117] width 423 height 31
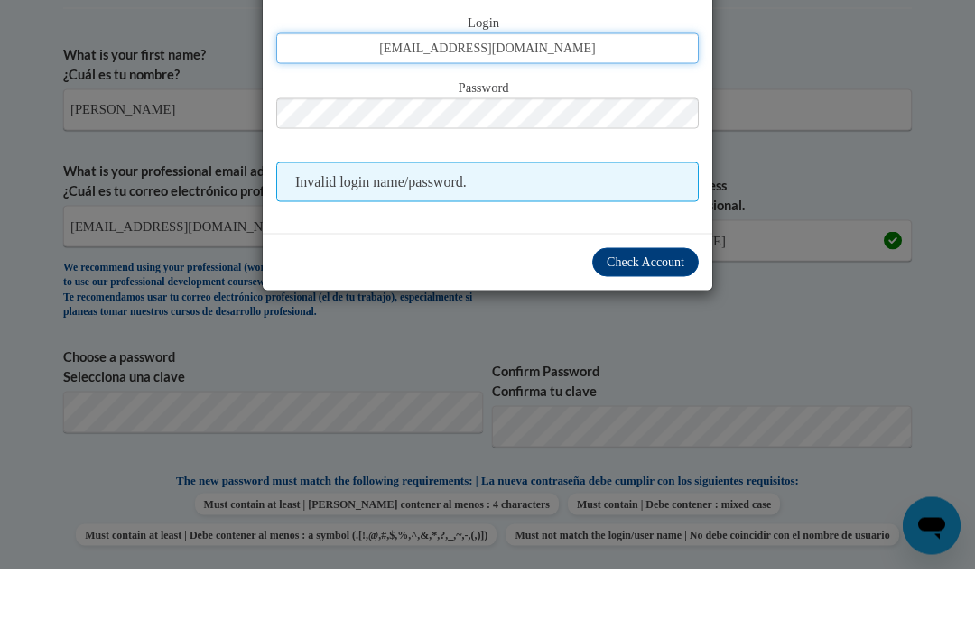
type input "[EMAIL_ADDRESS][DOMAIN_NAME]"
click at [656, 317] on button "Check Account" at bounding box center [645, 331] width 107 height 29
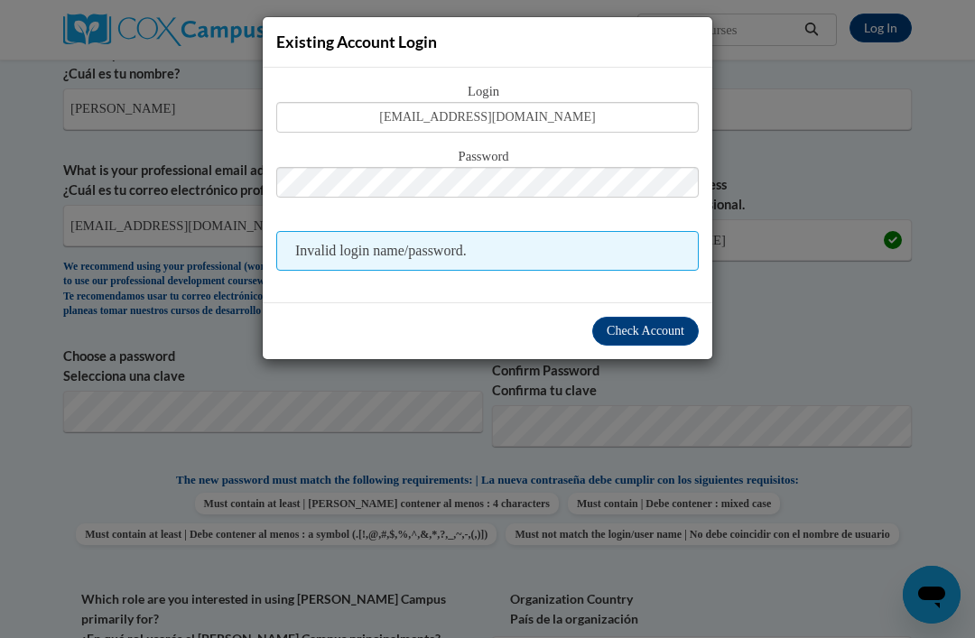
click at [226, 401] on div "Existing Account Login Login [EMAIL_ADDRESS][DOMAIN_NAME] Password Invalid logi…" at bounding box center [487, 319] width 975 height 638
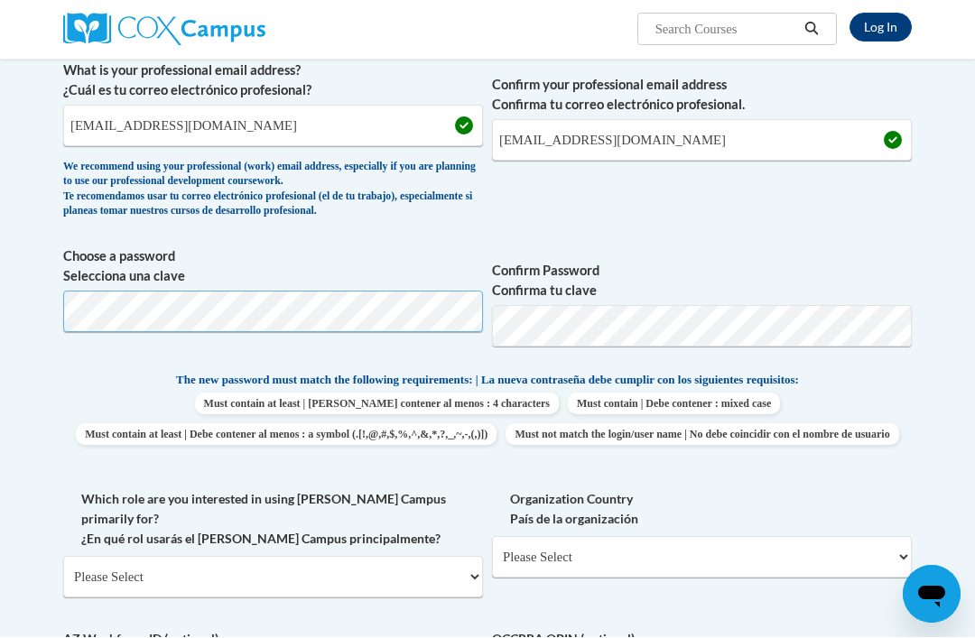
scroll to position [498, 0]
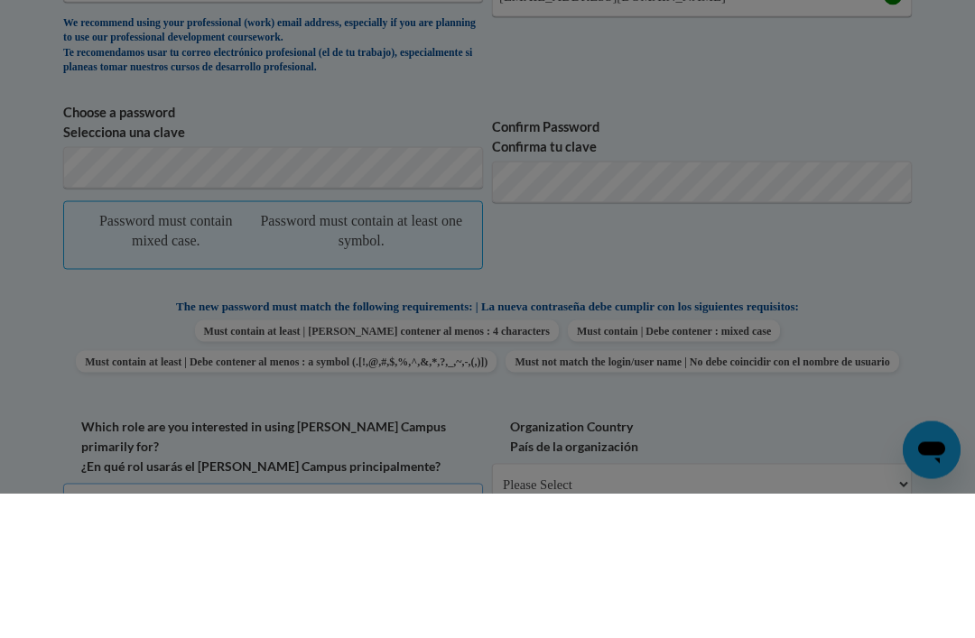
scroll to position [644, 0]
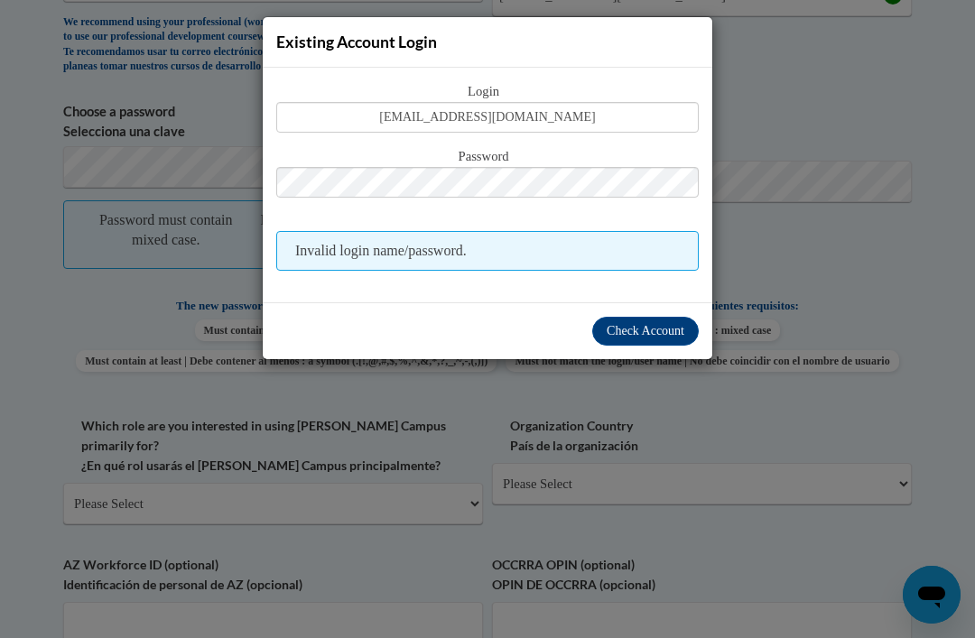
click at [493, 454] on div "Existing Account Login Login [EMAIL_ADDRESS][DOMAIN_NAME] Password Invalid logi…" at bounding box center [487, 319] width 975 height 638
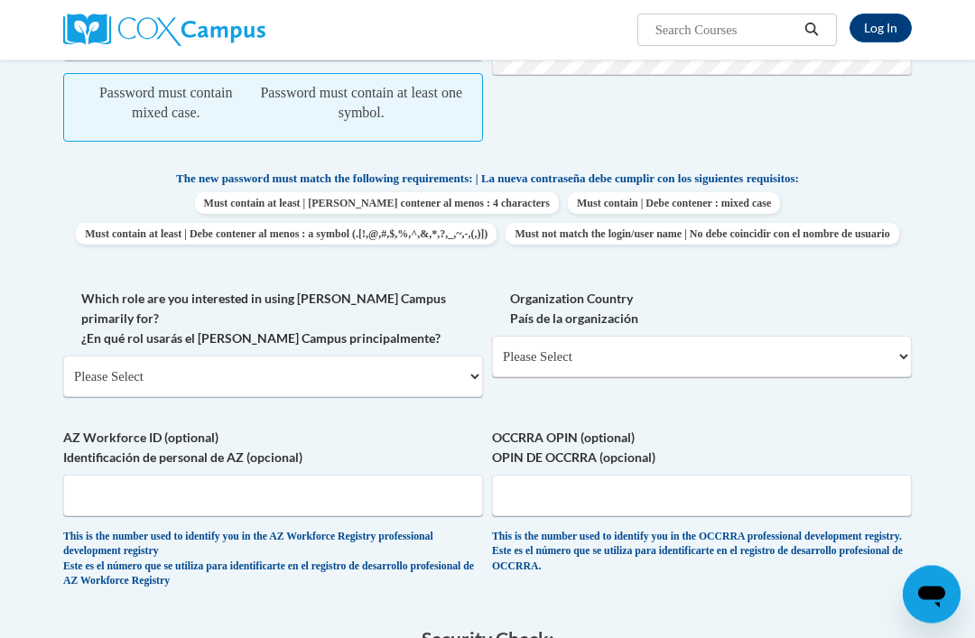
scroll to position [771, 0]
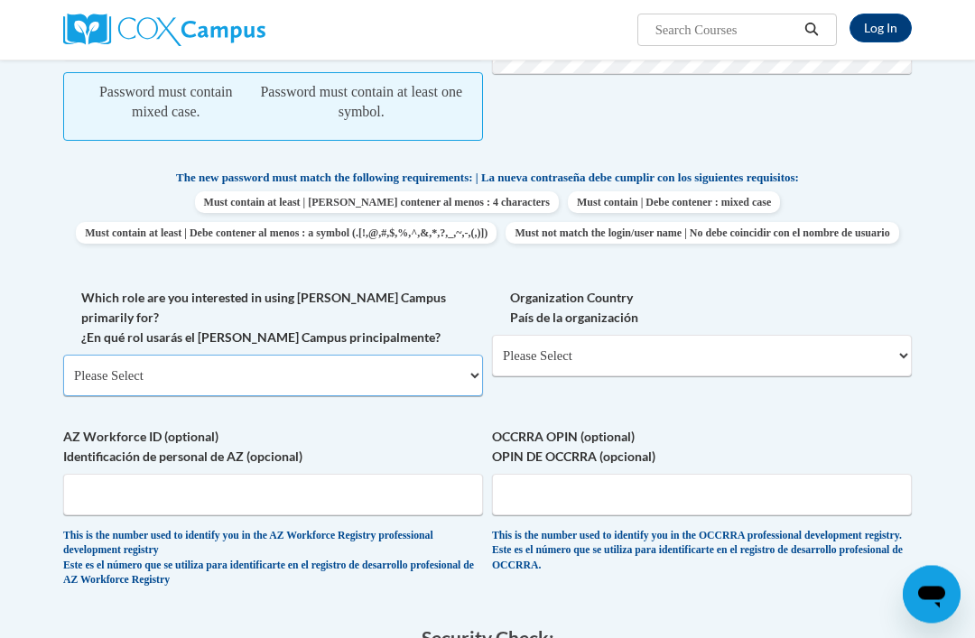
click at [474, 356] on select "Please Select College/University | Colegio/Universidad Community/Nonprofit Part…" at bounding box center [273, 377] width 420 height 42
select select "fbf2d438-af2f-41f8-98f1-81c410e29de3"
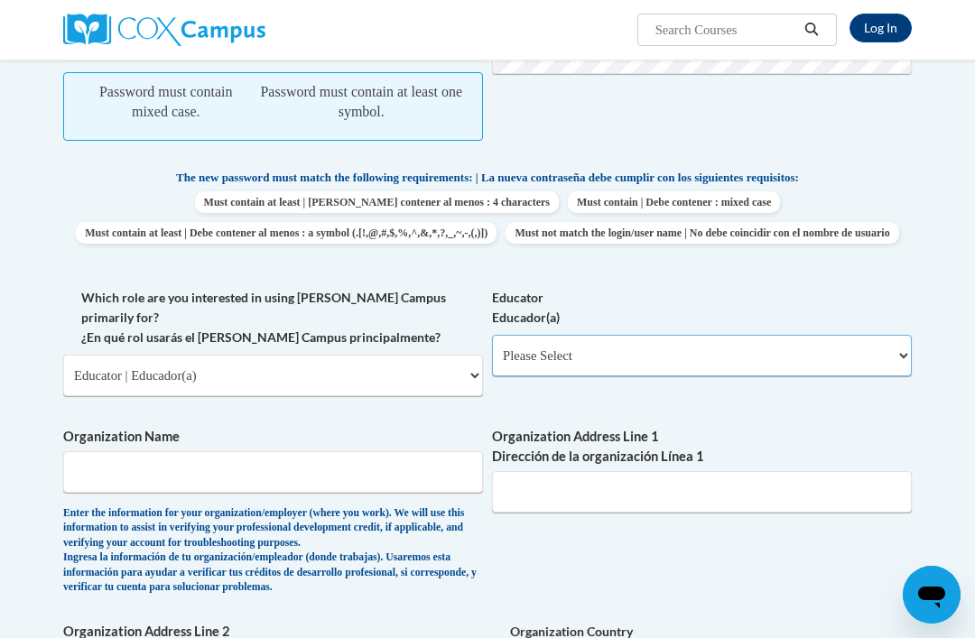
click at [596, 344] on select "Please Select Early Learning/Daycare Teacher/Family Home Care Provider | Maestr…" at bounding box center [702, 356] width 420 height 42
select select "5e2af403-4f2c-4e49-a02f-103e55d7b75b"
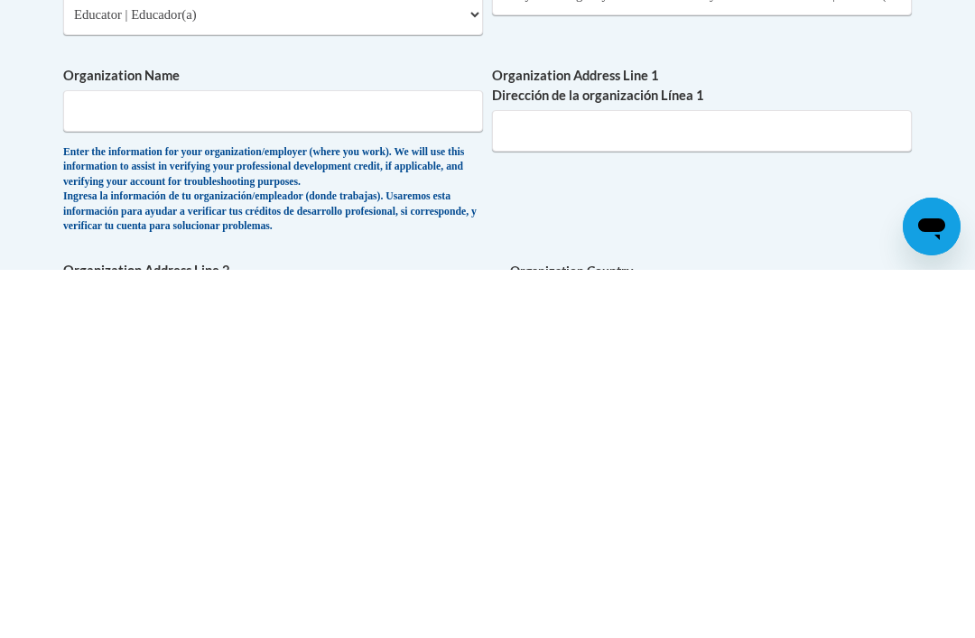
scroll to position [643, 0]
